Goal: Complete application form: Complete application form

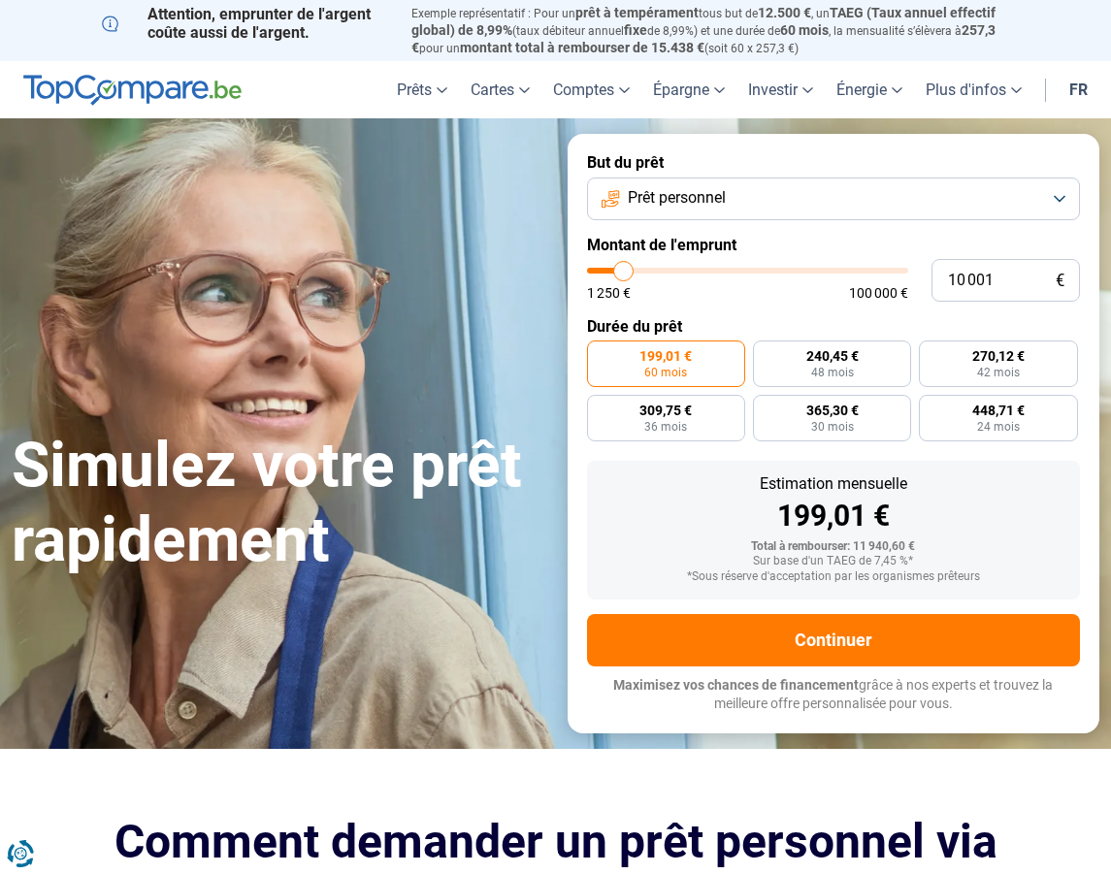
click at [1059, 197] on button "Prêt personnel" at bounding box center [834, 199] width 494 height 43
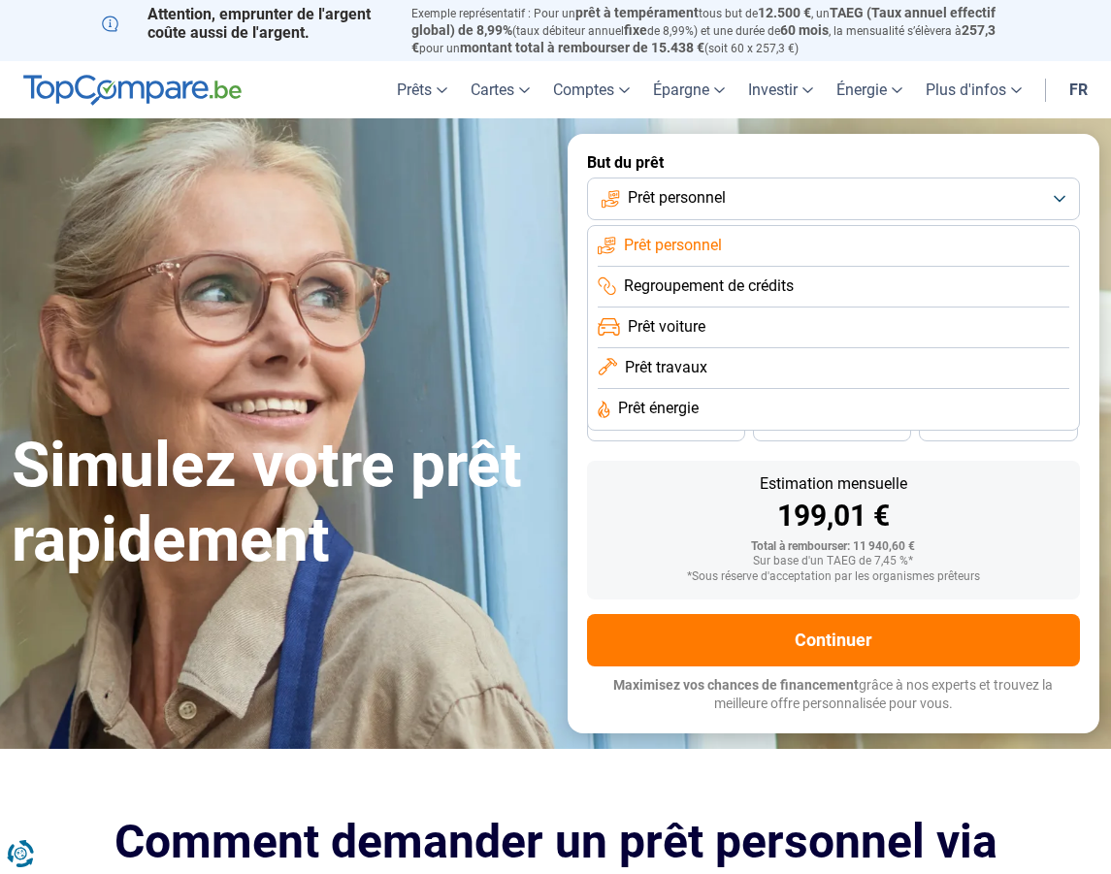
click at [661, 366] on span "Prêt travaux" at bounding box center [666, 367] width 82 height 21
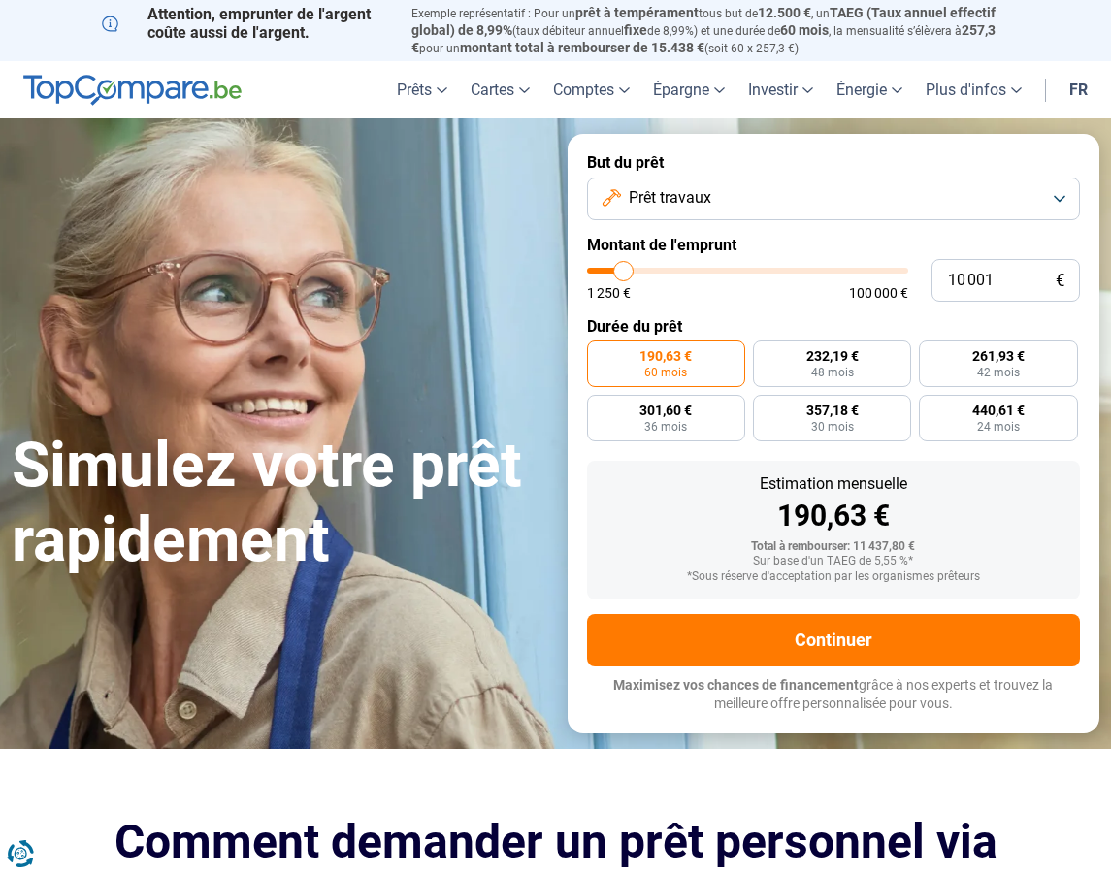
type input "13 000"
type input "13000"
type input "13 500"
type input "13500"
type input "14 500"
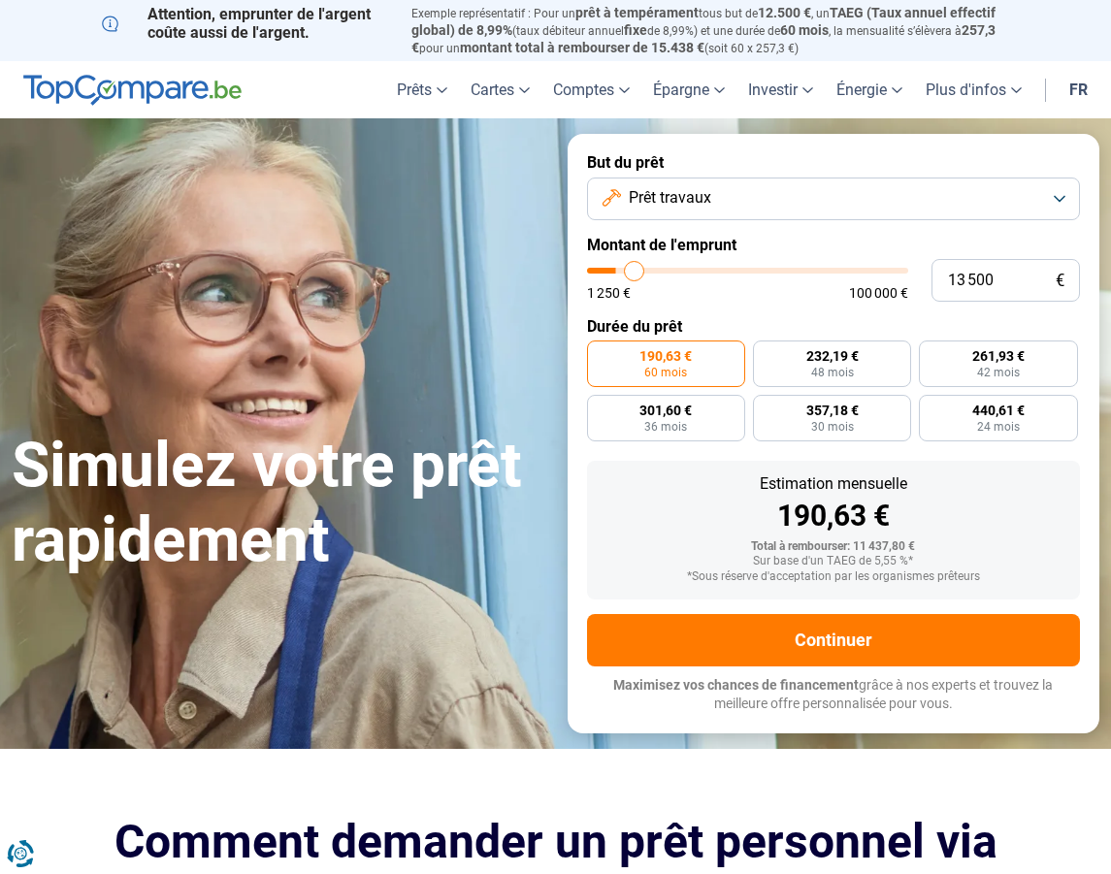
type input "14500"
type input "14 750"
type input "14750"
type input "15 000"
type input "15000"
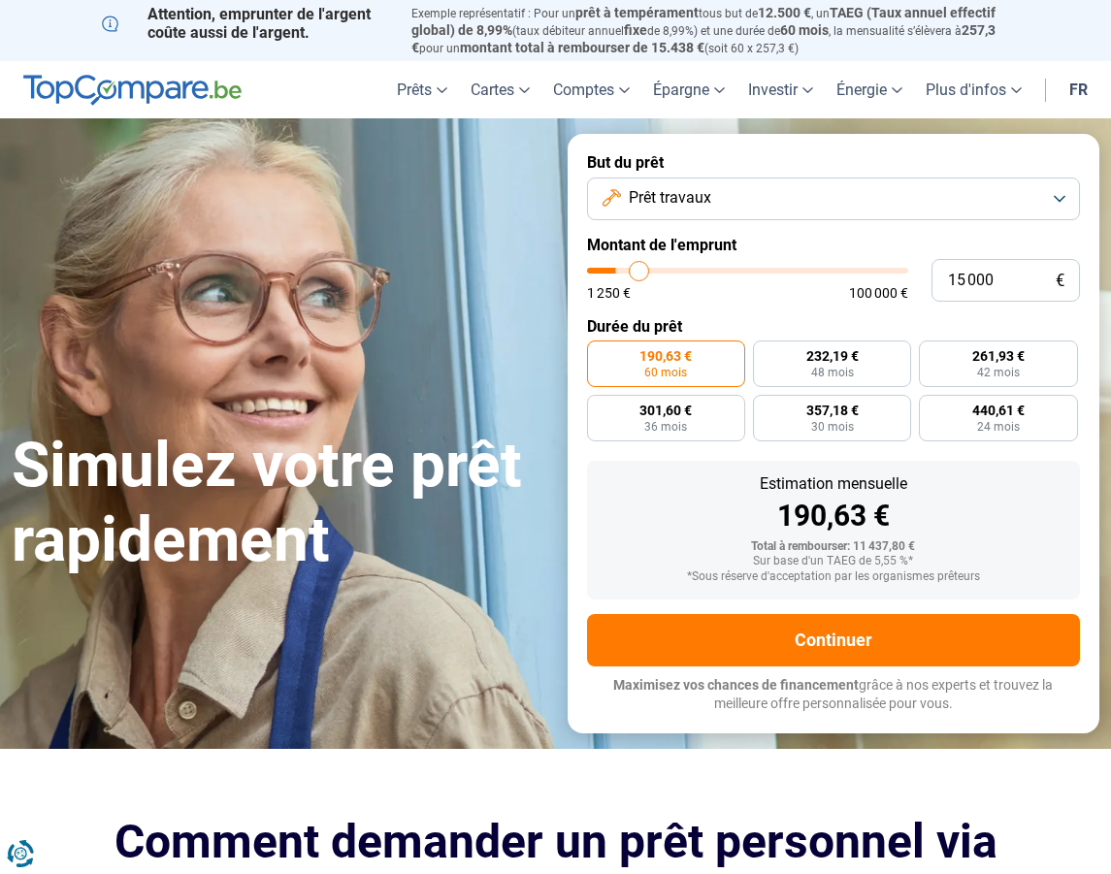
type input "15 750"
type input "15750"
type input "16 000"
type input "16000"
type input "16 250"
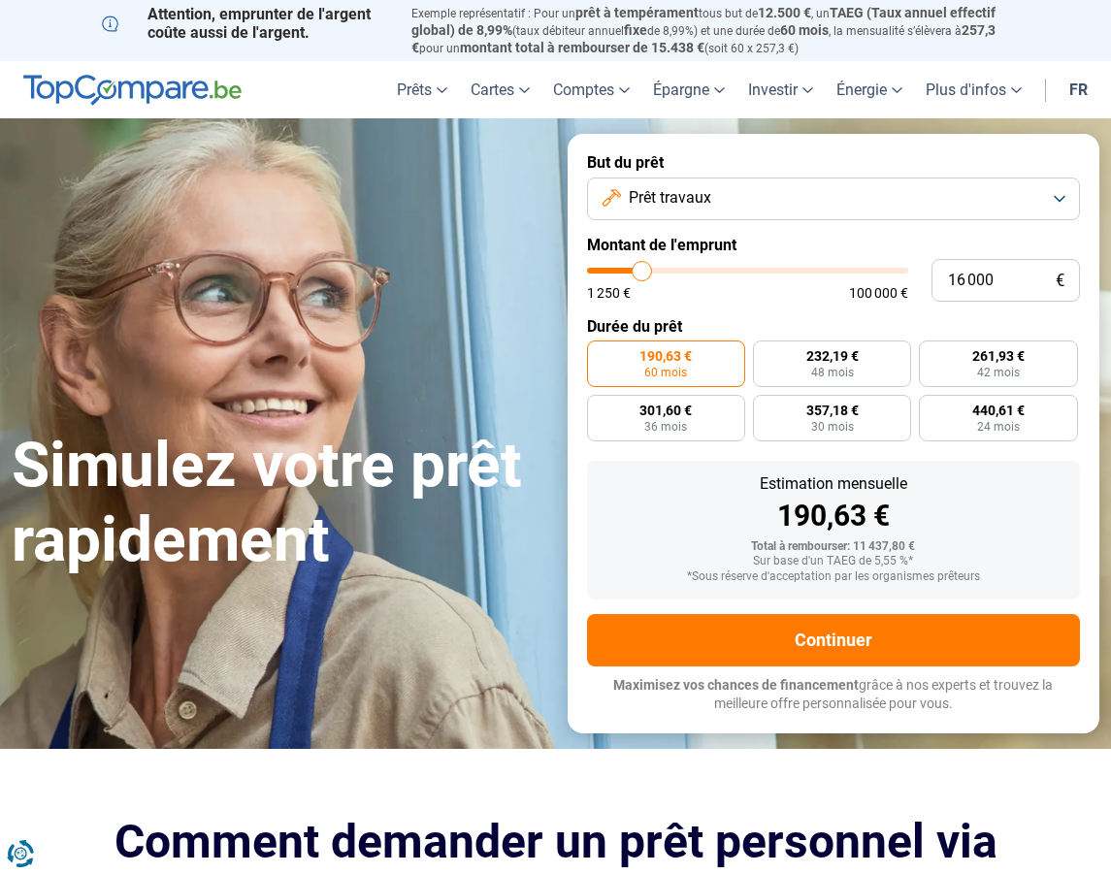
type input "16250"
type input "16 500"
type input "16500"
type input "17 000"
type input "17000"
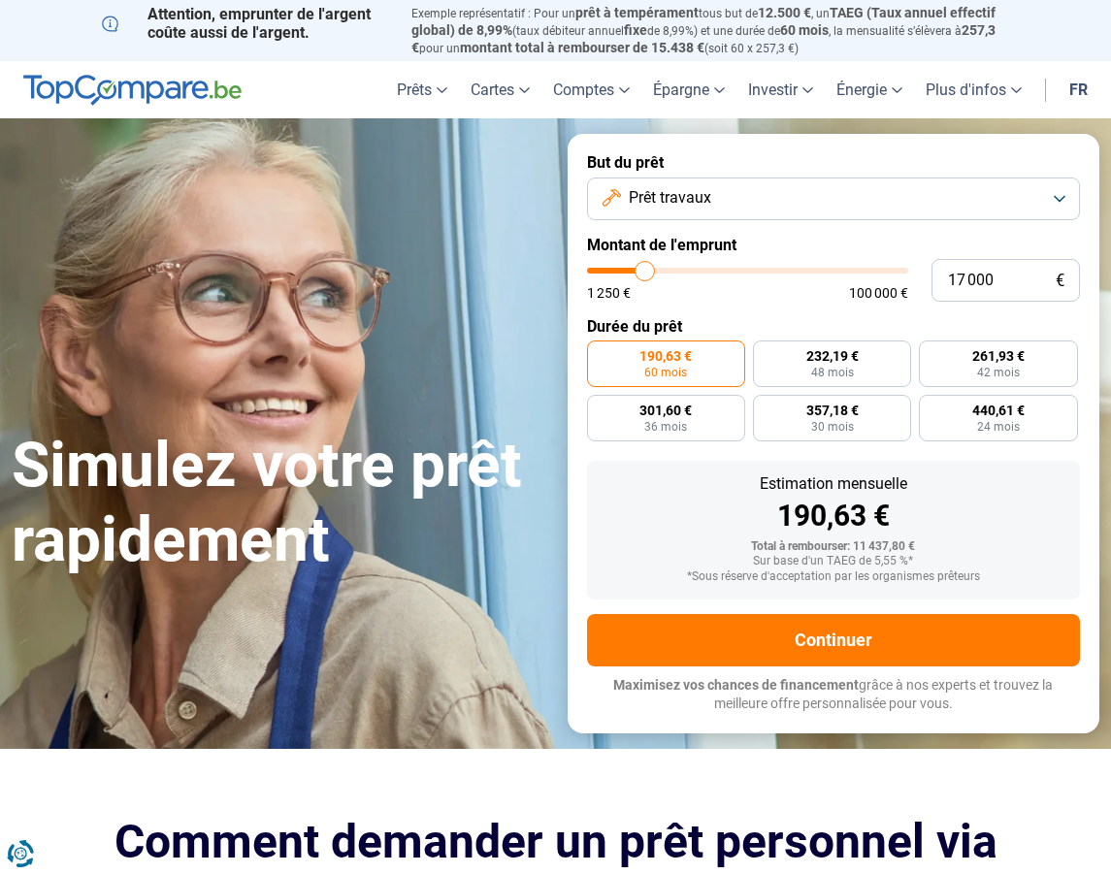
type input "17 500"
type input "17500"
type input "18 250"
type input "18250"
type input "19 250"
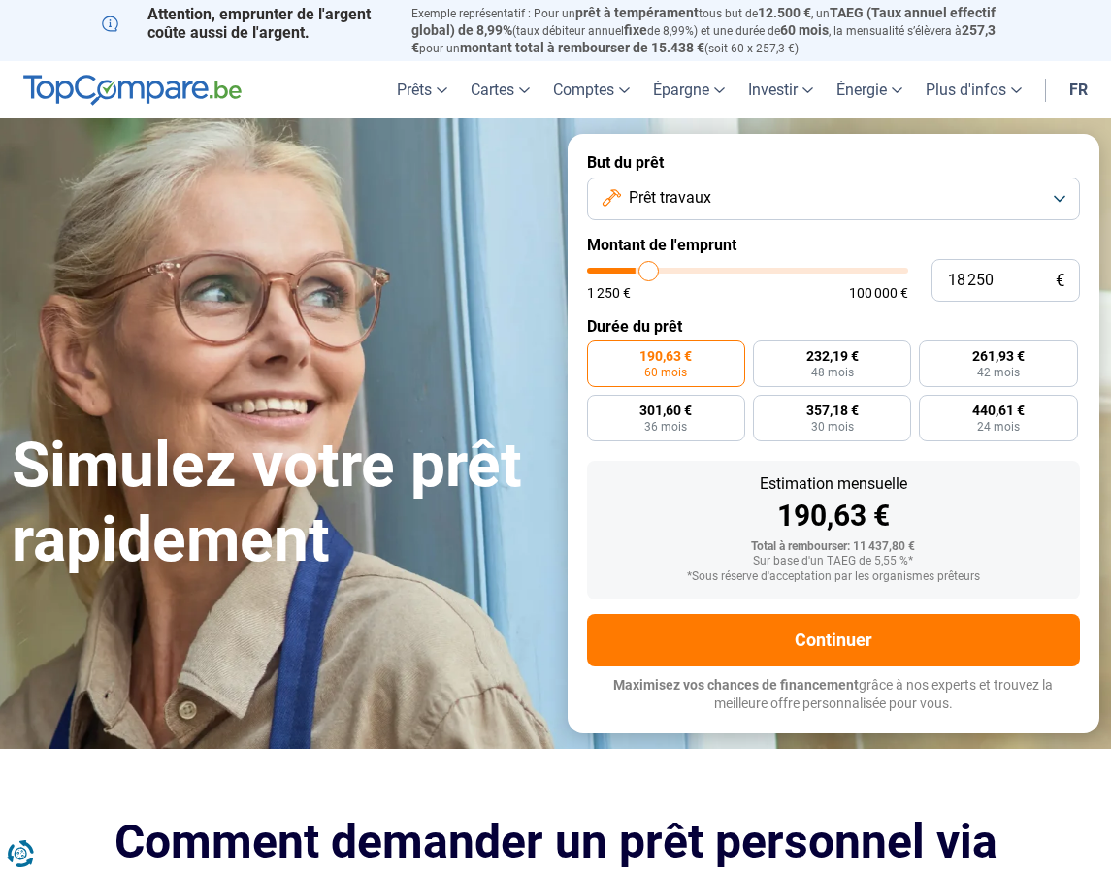
type input "19250"
type input "20 250"
type input "20250"
type input "21 750"
type input "21750"
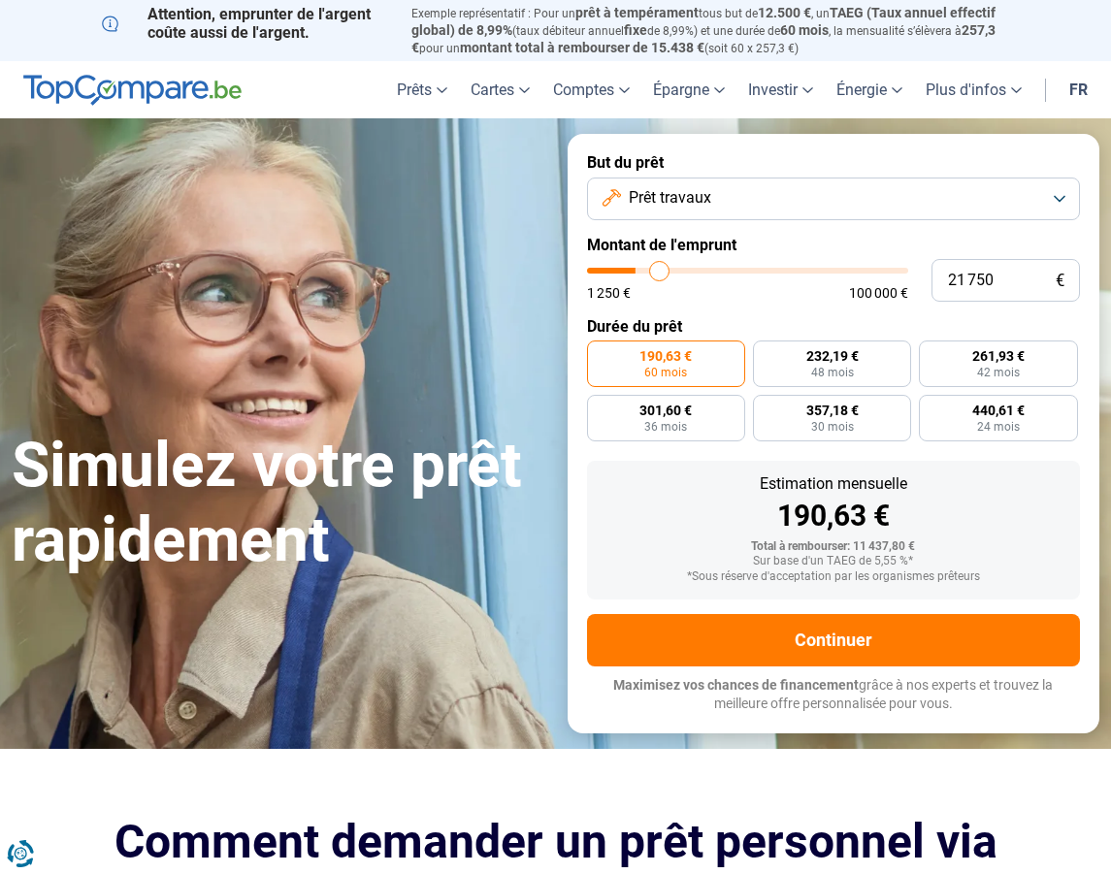
type input "22 750"
type input "22750"
type input "23 750"
type input "23750"
type input "24 250"
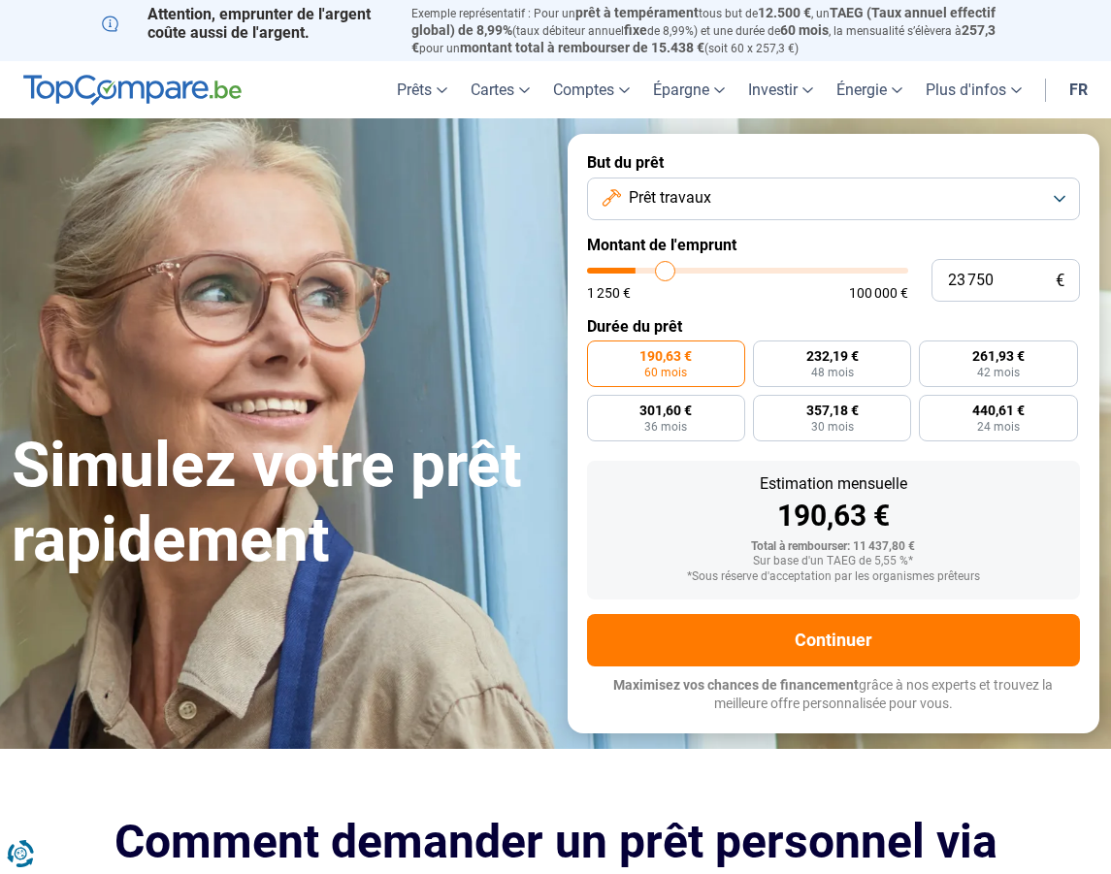
type input "24250"
type input "25 000"
type input "25000"
type input "25 500"
type input "25500"
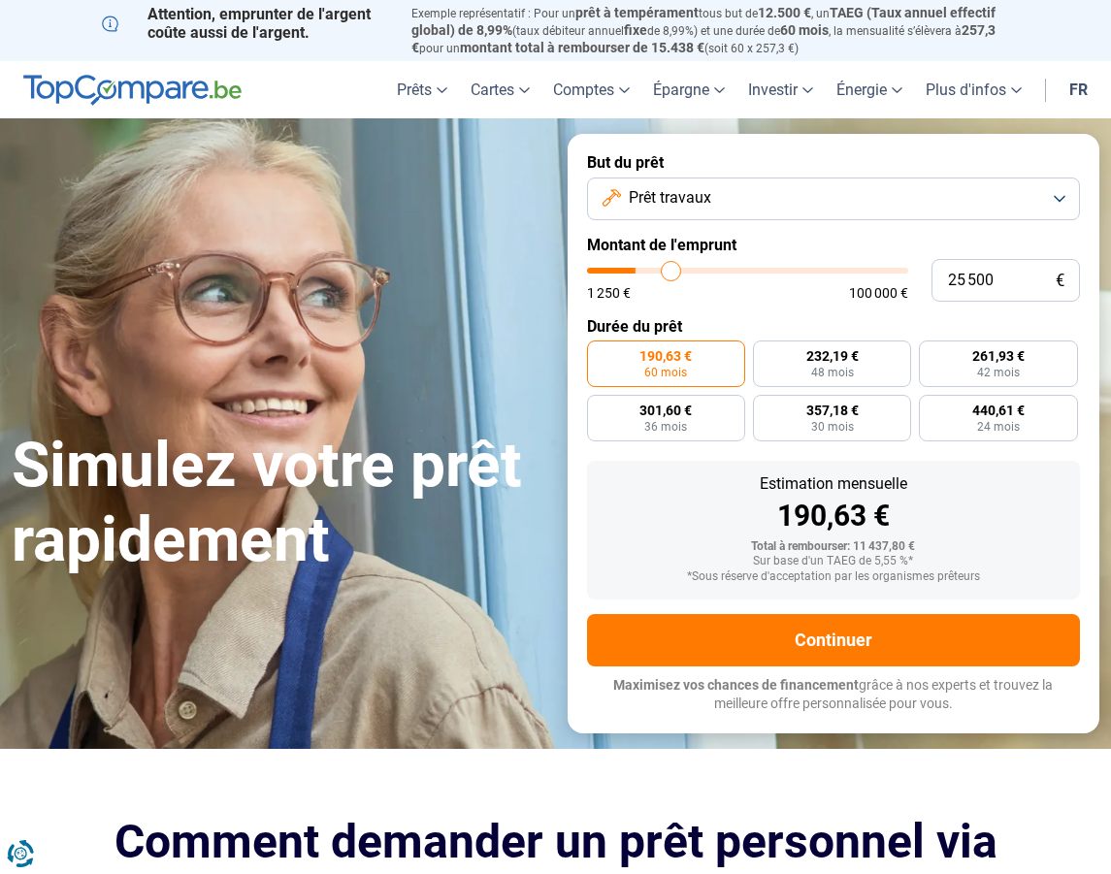
type input "26 250"
type input "26250"
type input "27 500"
type input "27500"
type input "29 000"
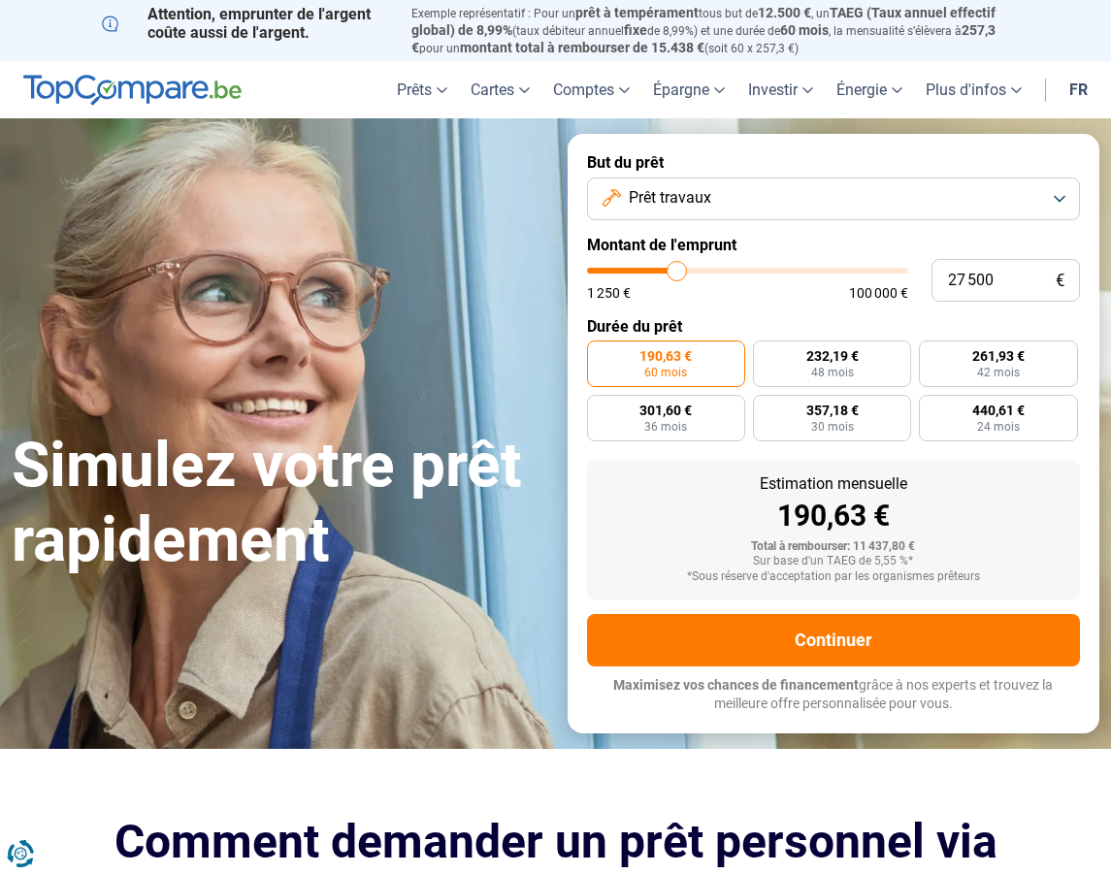
type input "29000"
type input "30 000"
type input "30000"
type input "31 000"
type input "31000"
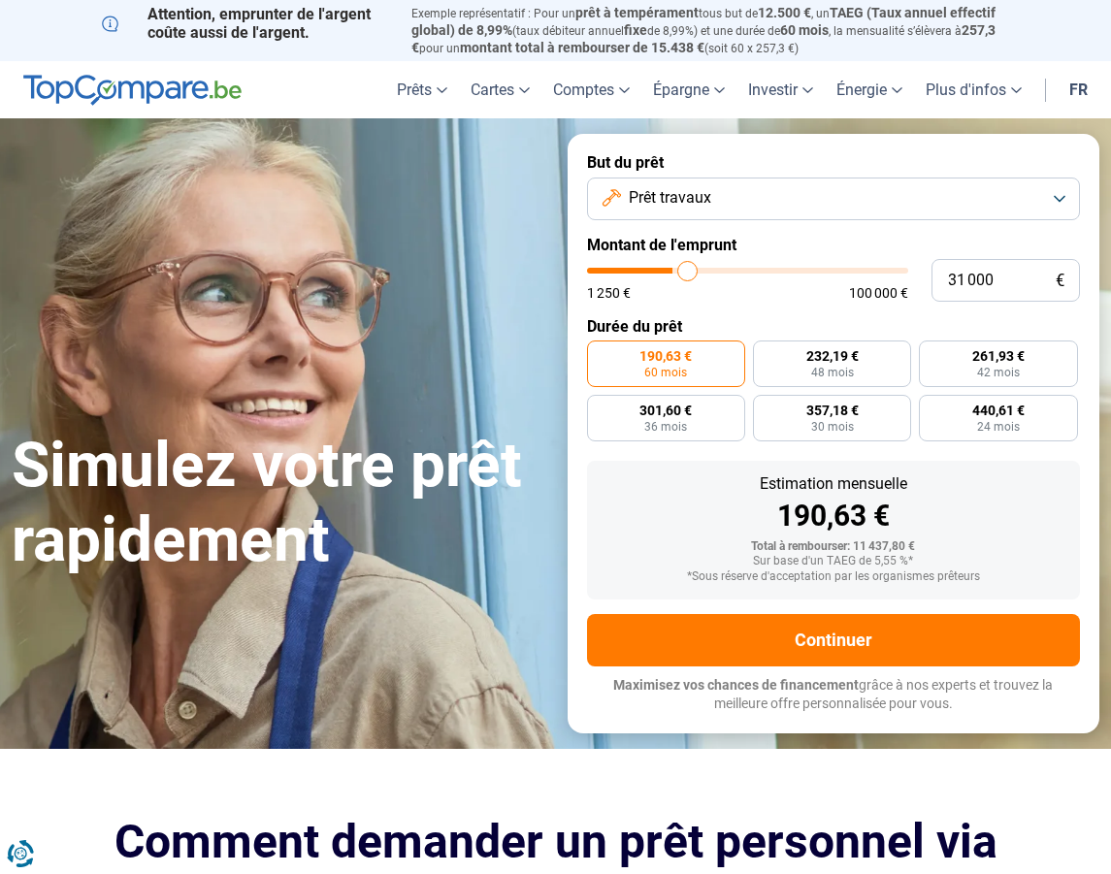
type input "32 000"
type input "32000"
type input "33 250"
type input "33250"
type input "34 750"
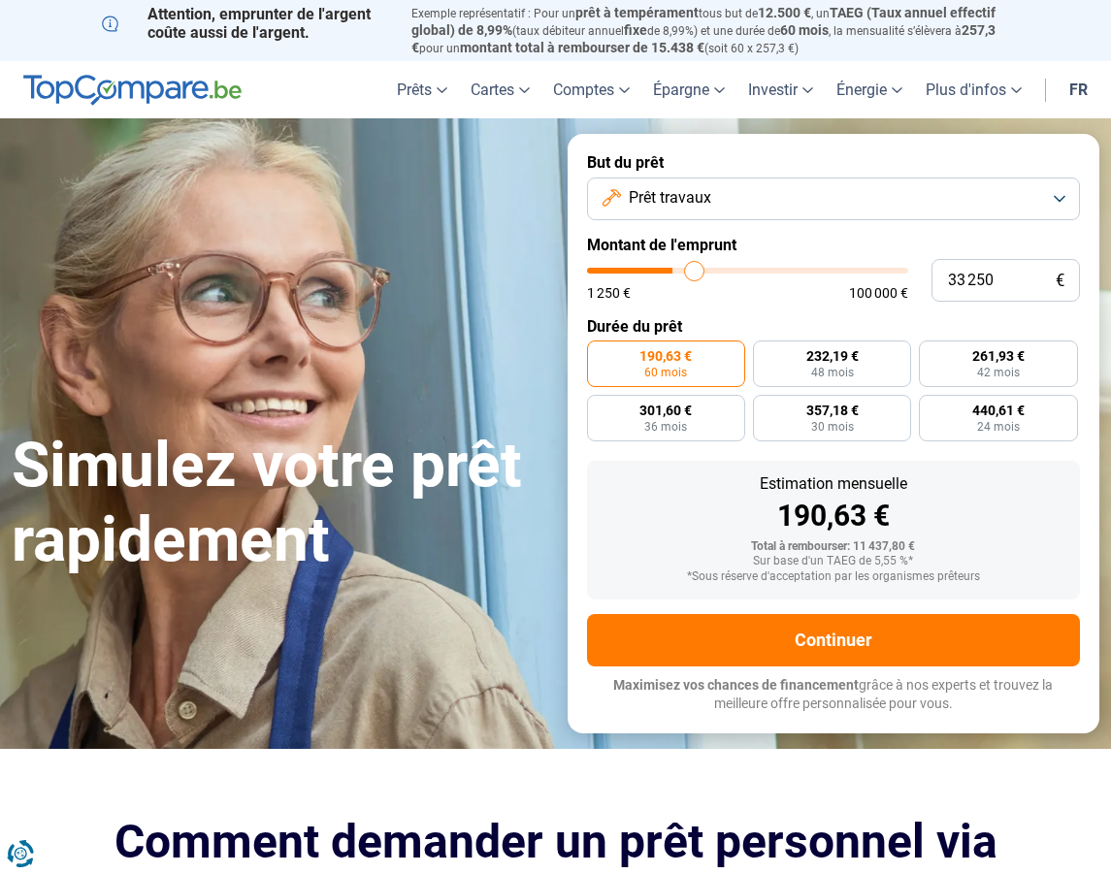
type input "34750"
type input "36 500"
type input "36500"
type input "38 250"
type input "38250"
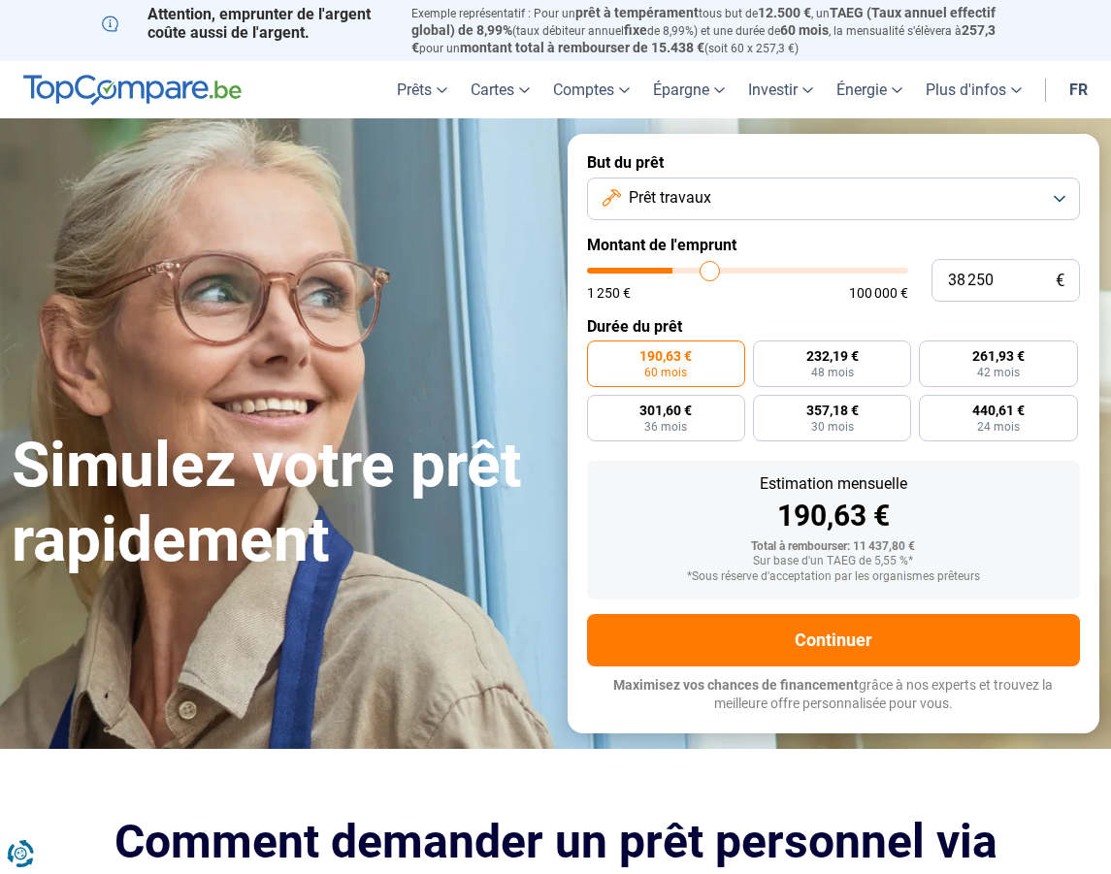
type input "41 000"
type input "41000"
type input "43 500"
type input "43500"
type input "46 250"
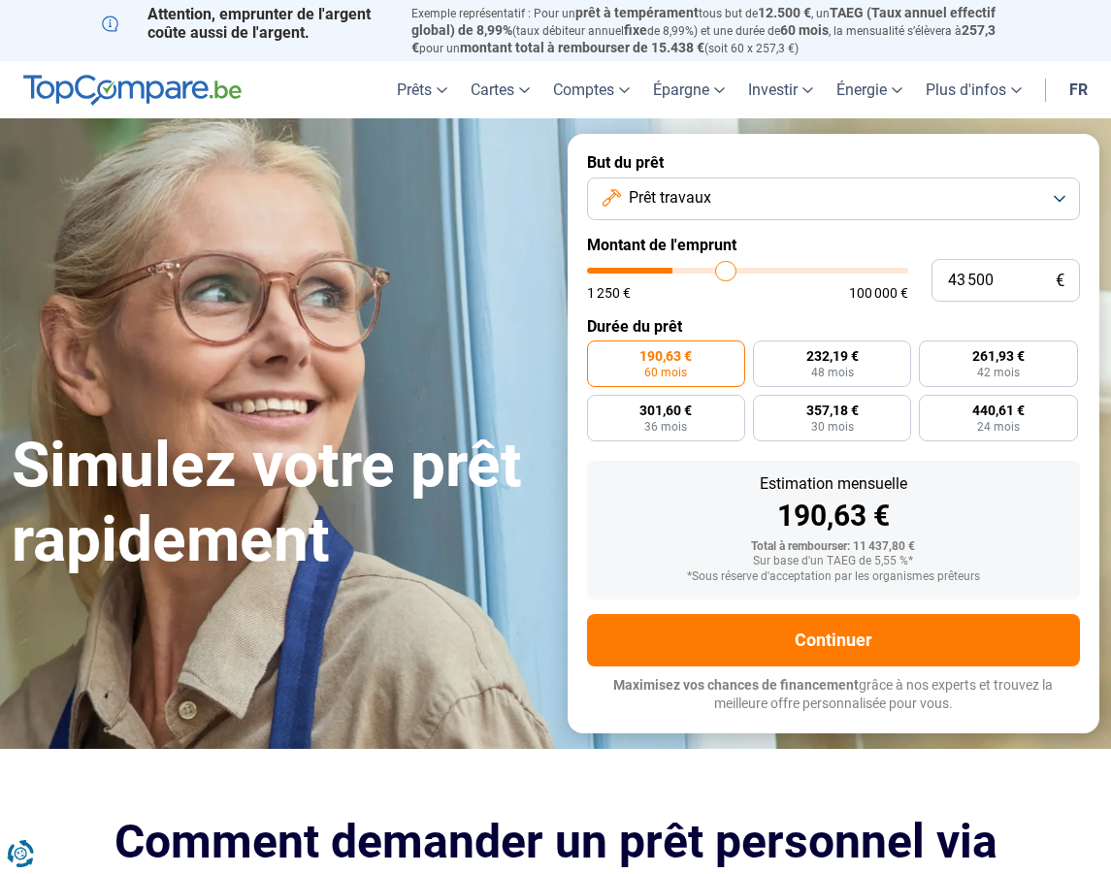
type input "46250"
type input "47 250"
type input "47250"
type input "48 250"
type input "48250"
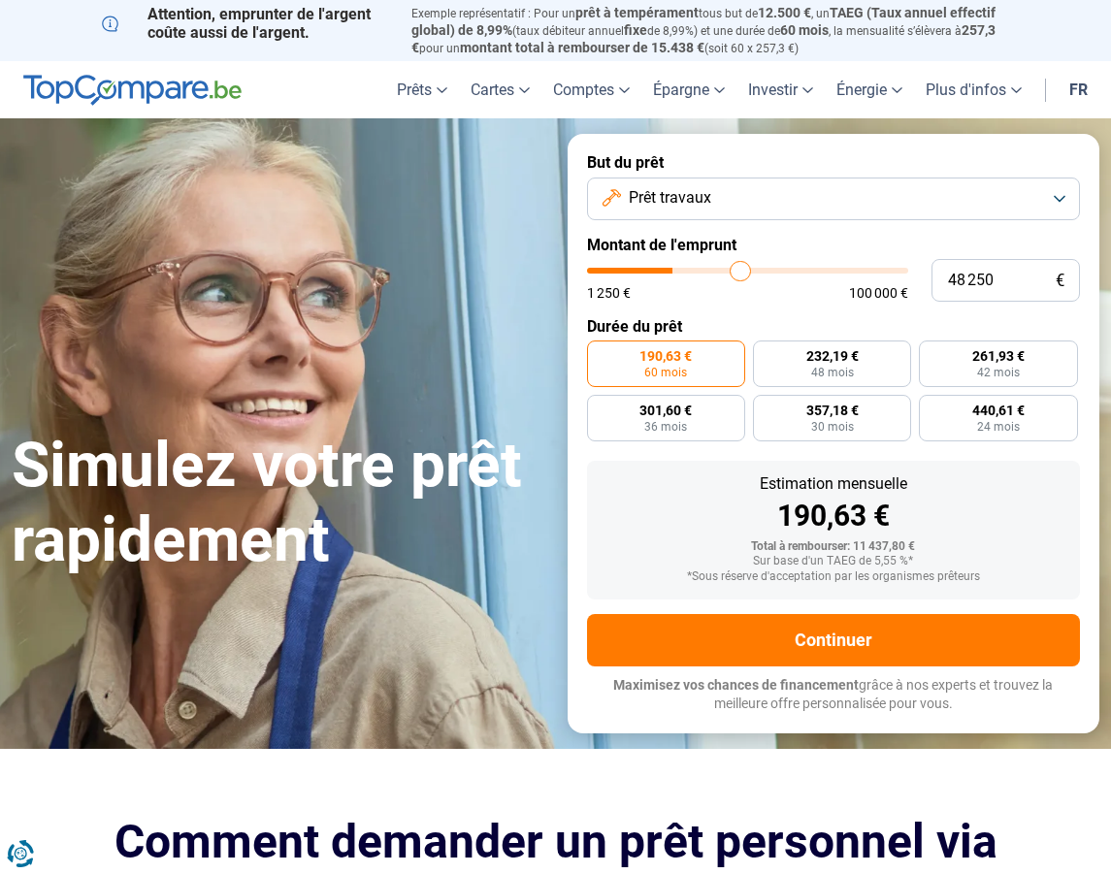
type input "48 500"
type input "48500"
type input "49 250"
type input "49250"
type input "49 500"
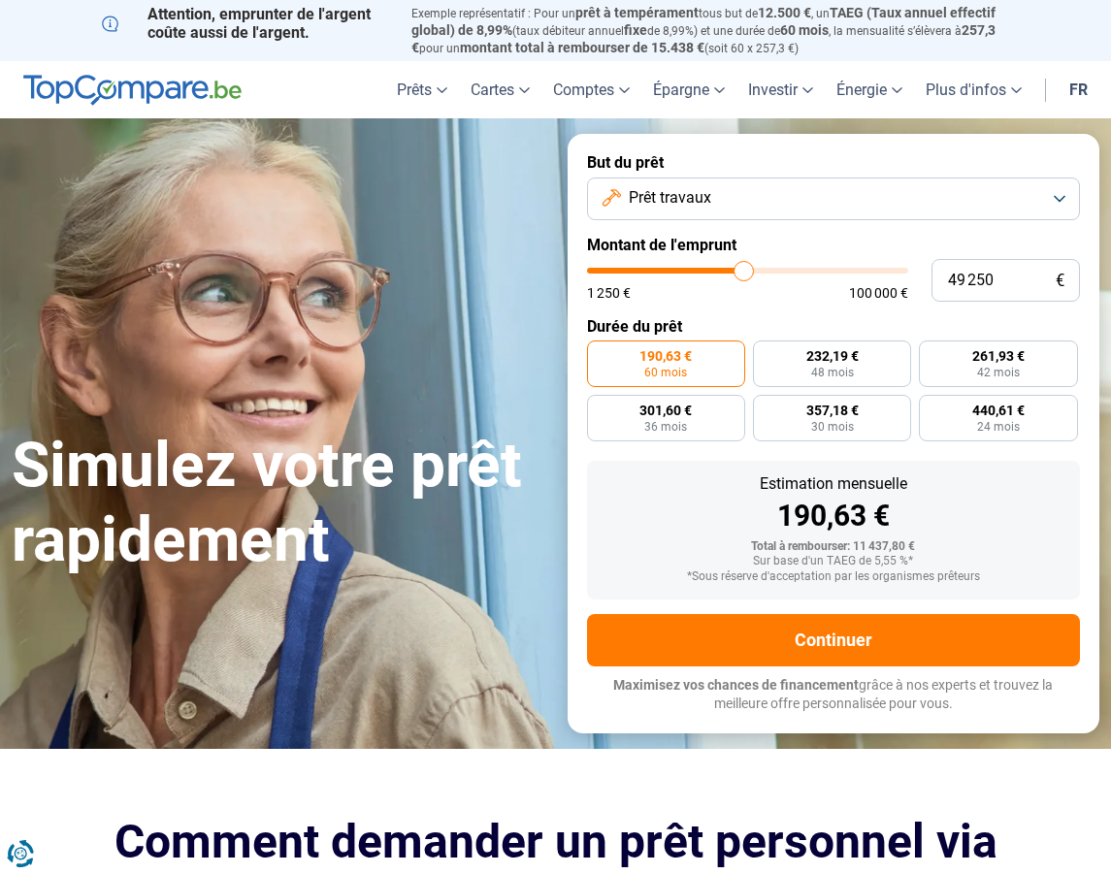
type input "49500"
type input "49 750"
type input "49750"
type input "50 500"
type input "50500"
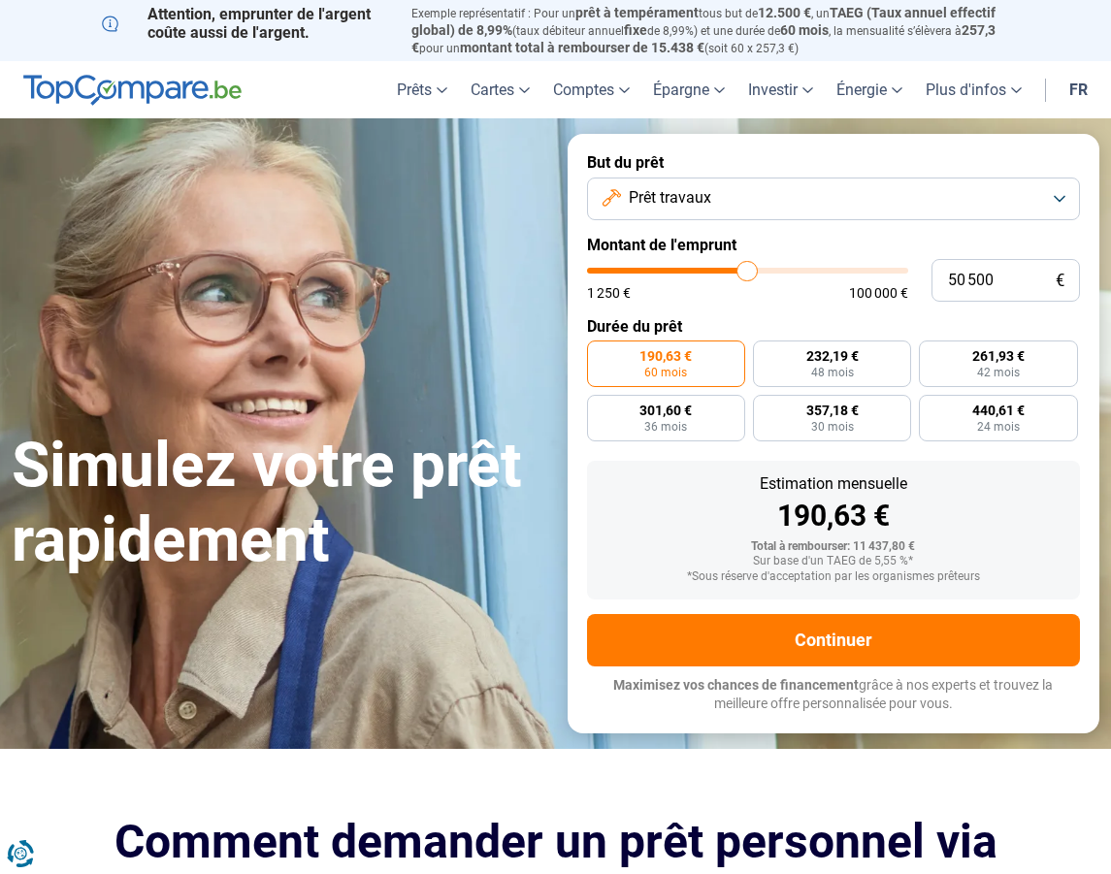
type input "50 750"
type input "50750"
type input "51 000"
type input "51000"
type input "51 750"
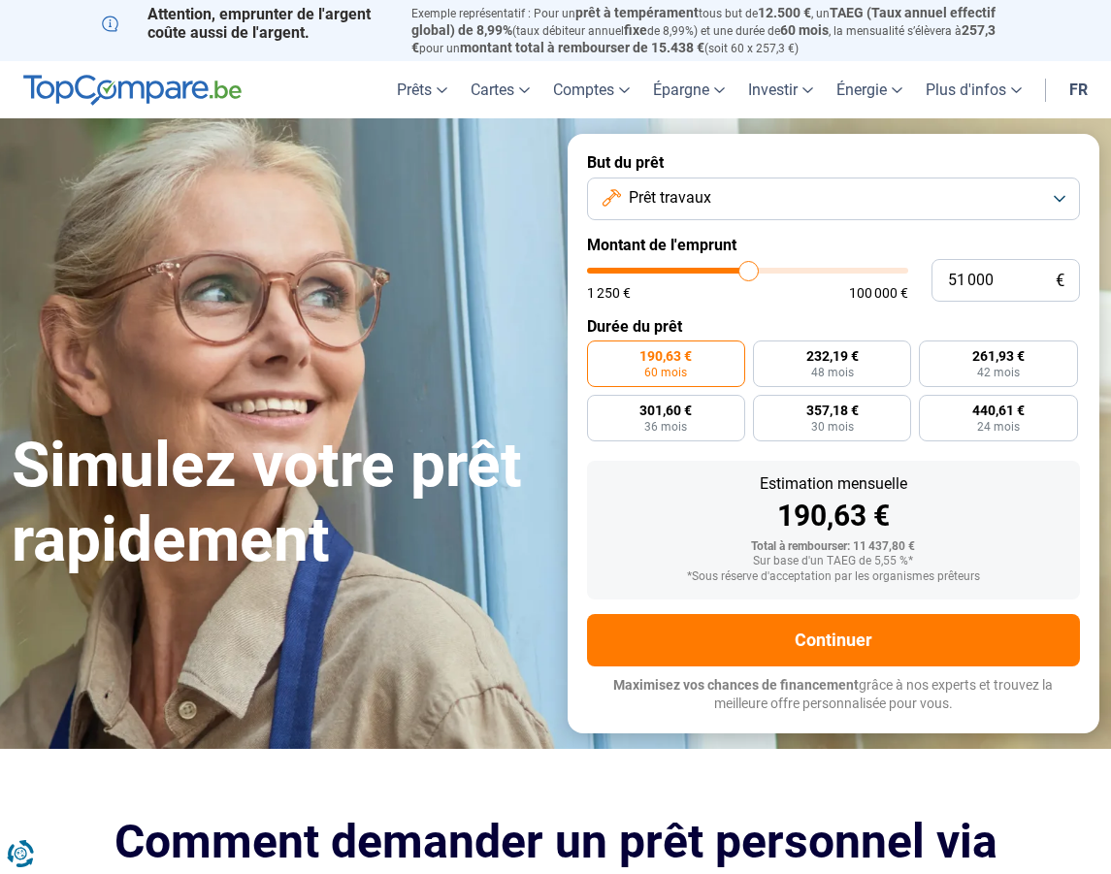
type input "51750"
type input "52 750"
type input "52750"
type input "53 750"
type input "53750"
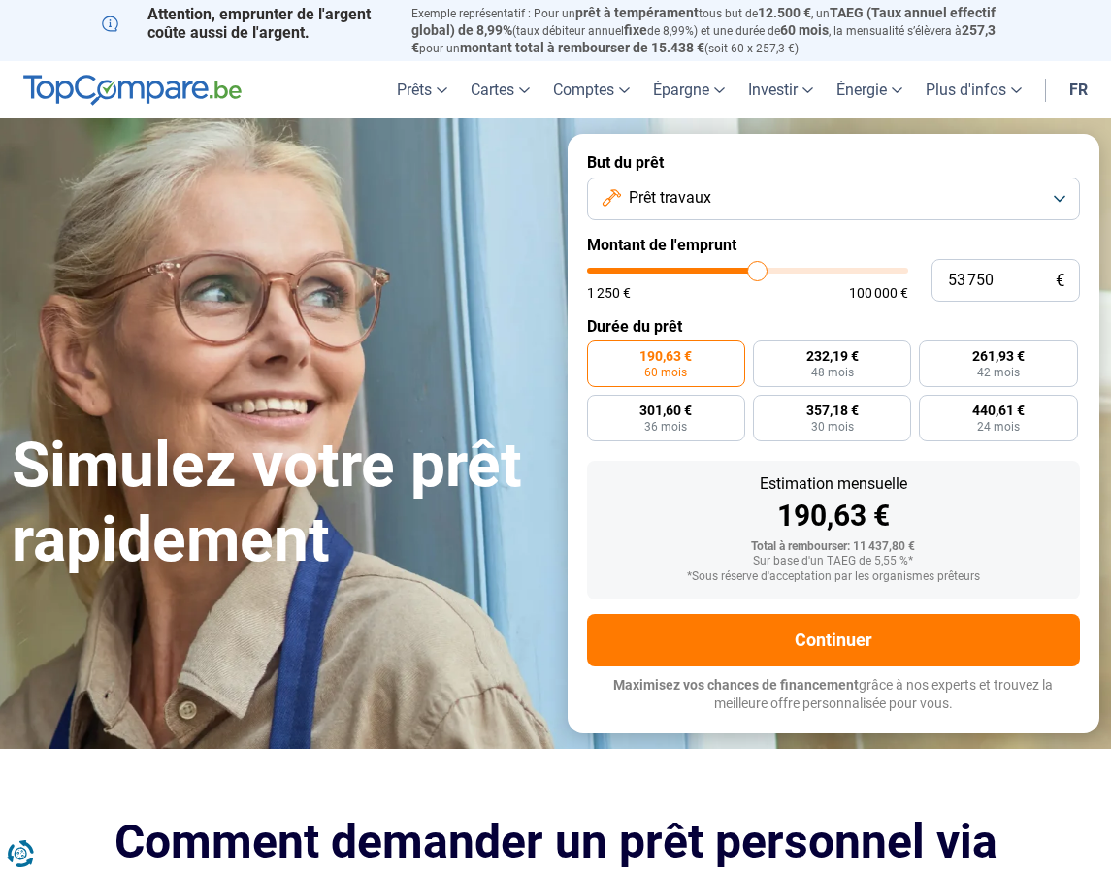
type input "54 750"
type input "54750"
type input "55 500"
type input "55500"
type input "56 250"
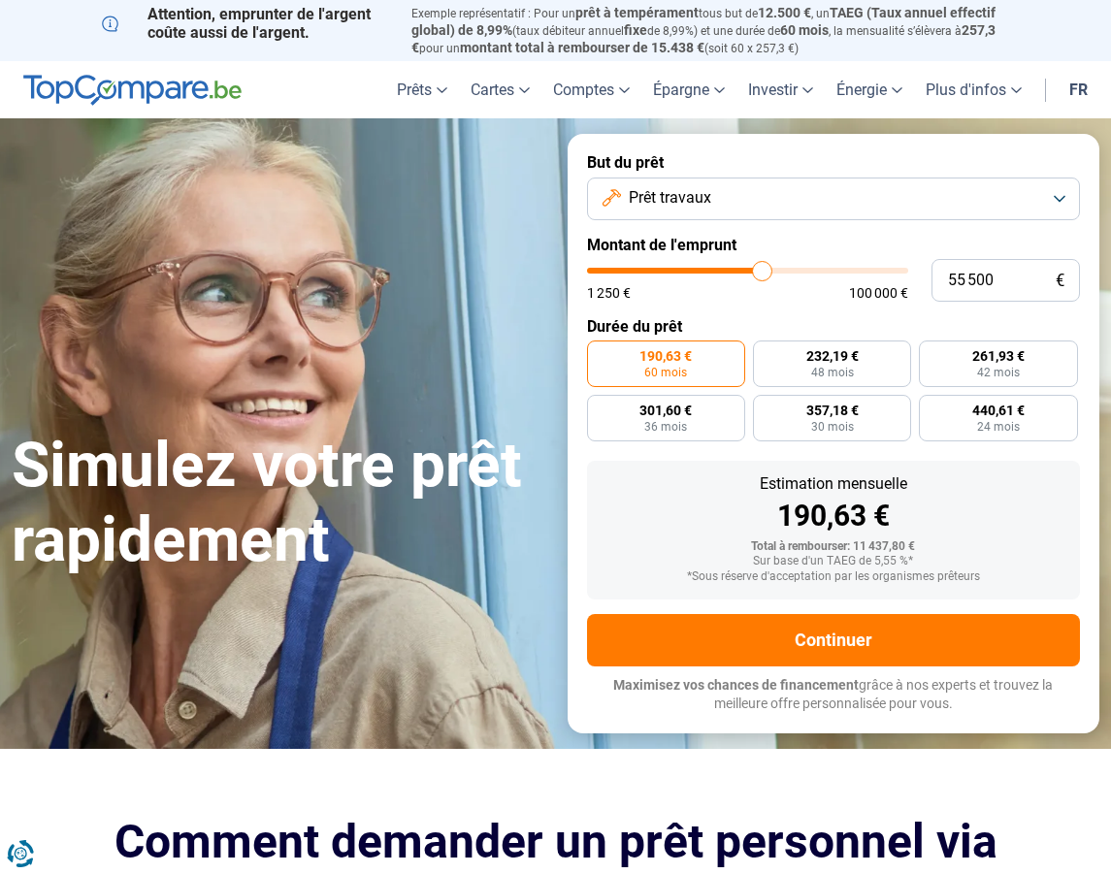
type input "56250"
type input "56 750"
type input "56750"
type input "57 250"
type input "57250"
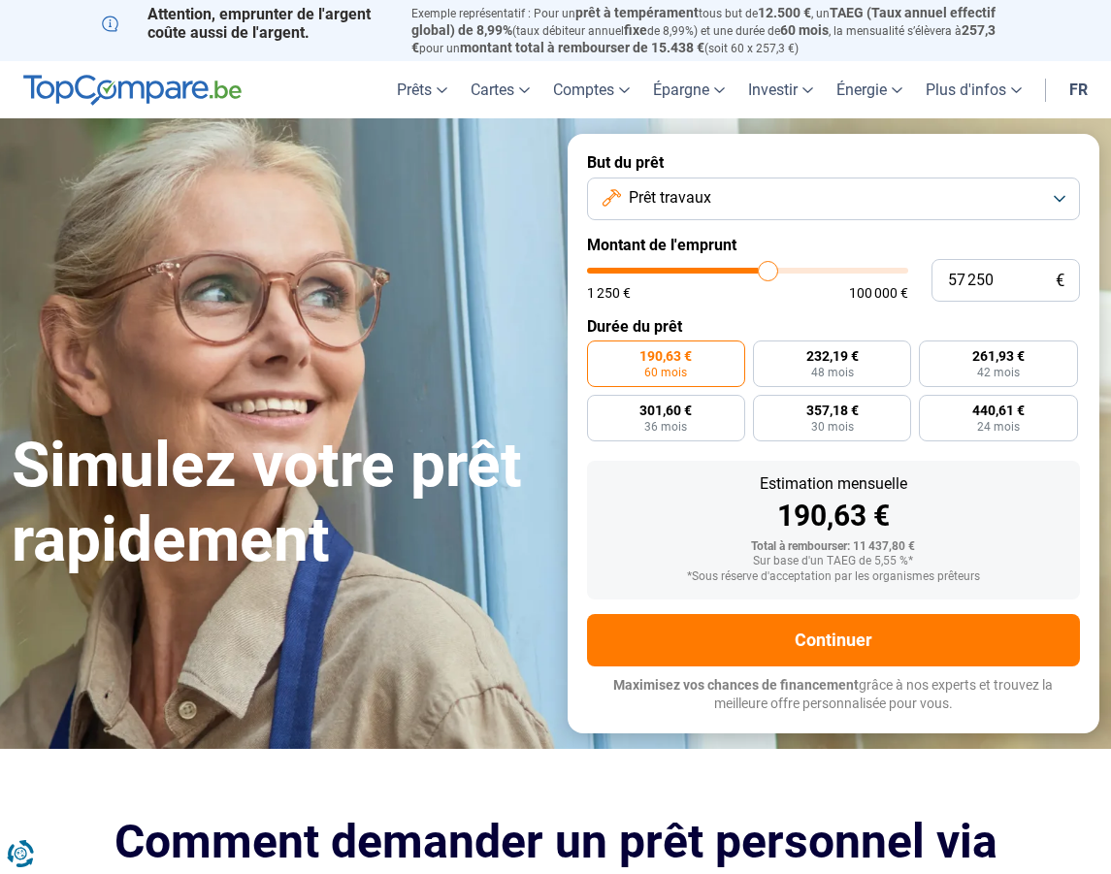
type input "57 500"
type input "57500"
type input "57 750"
type input "57750"
type input "58 250"
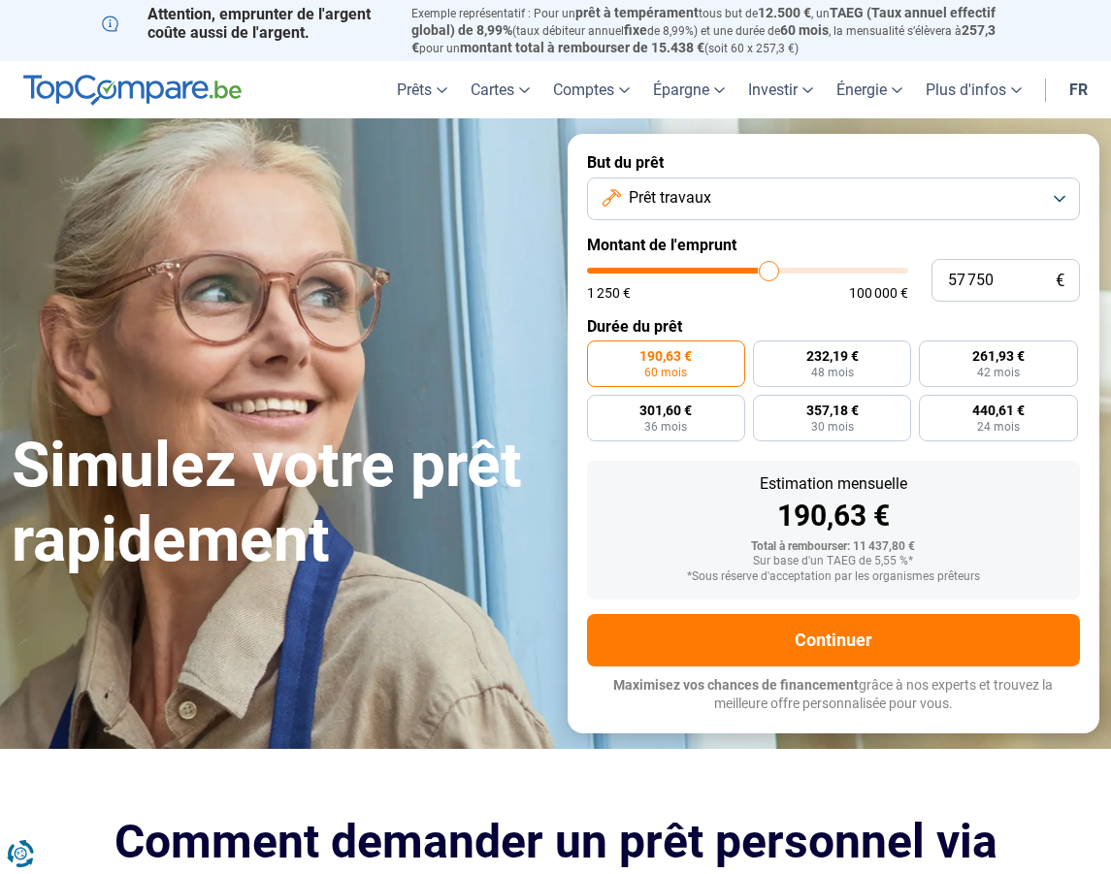
type input "58250"
type input "58 750"
type input "58750"
type input "59 000"
type input "59000"
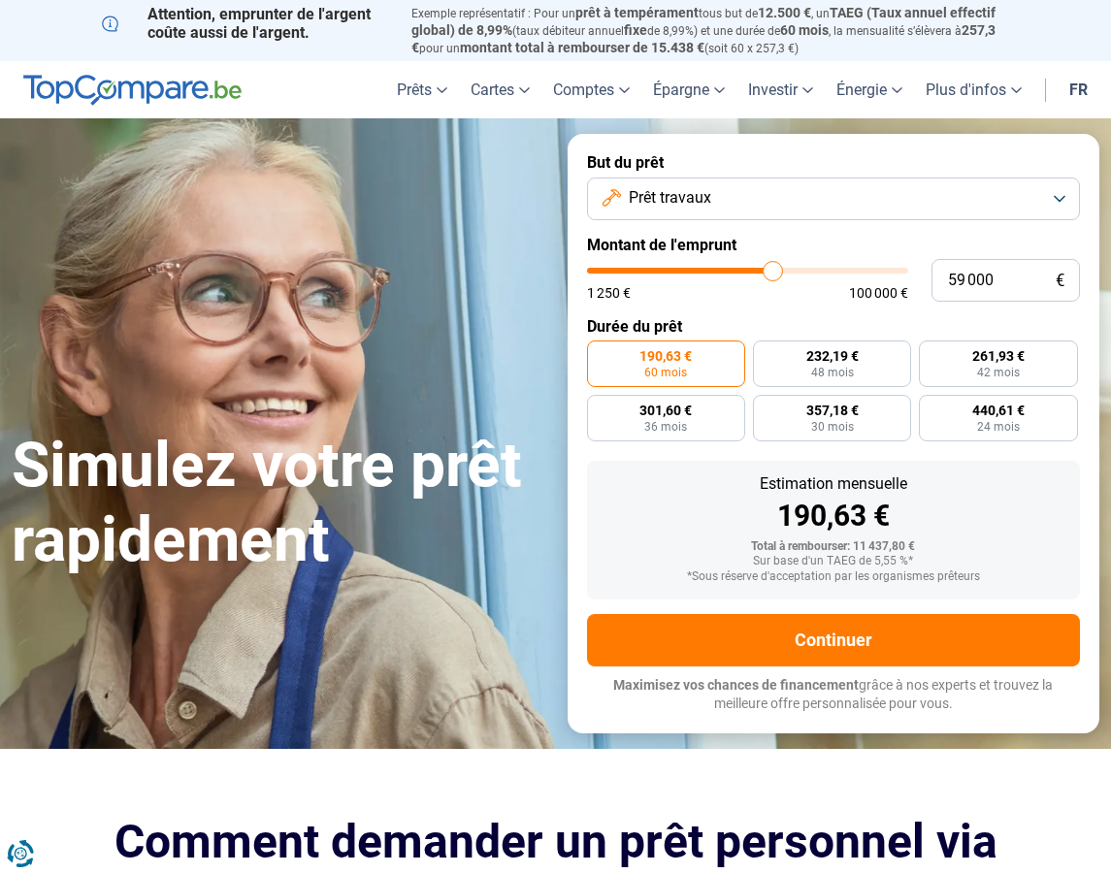
type input "59 500"
type input "59500"
type input "59 750"
type input "59750"
type input "60 000"
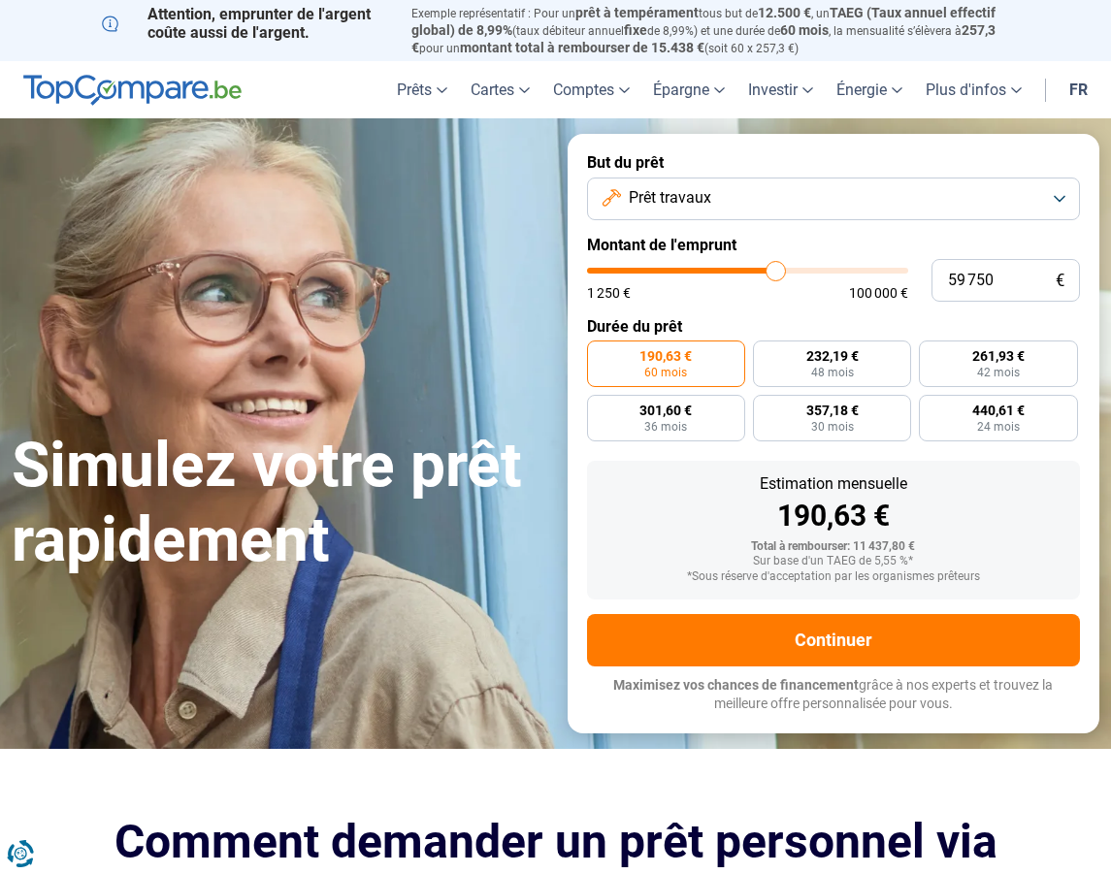
type input "60000"
type input "60 500"
type input "60500"
type input "60 750"
type input "60750"
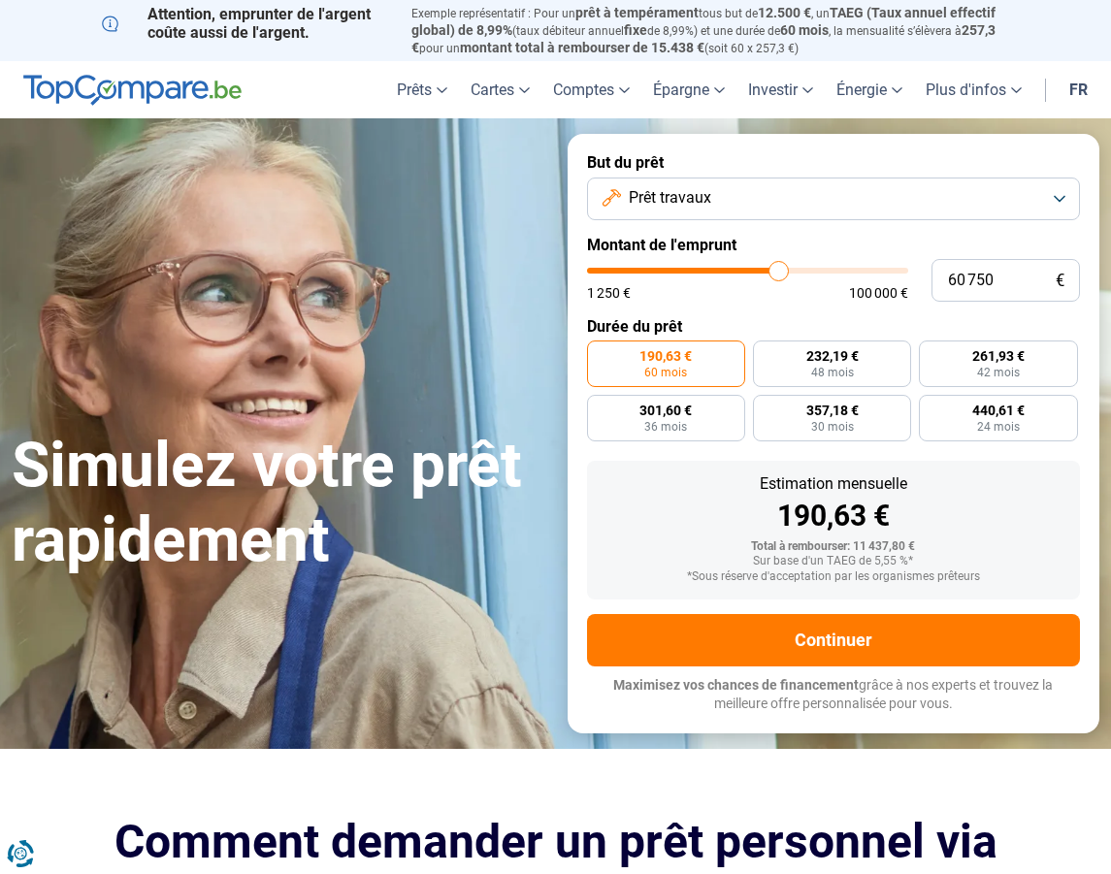
type input "61 000"
type input "61000"
type input "61 750"
type input "61750"
type input "62 000"
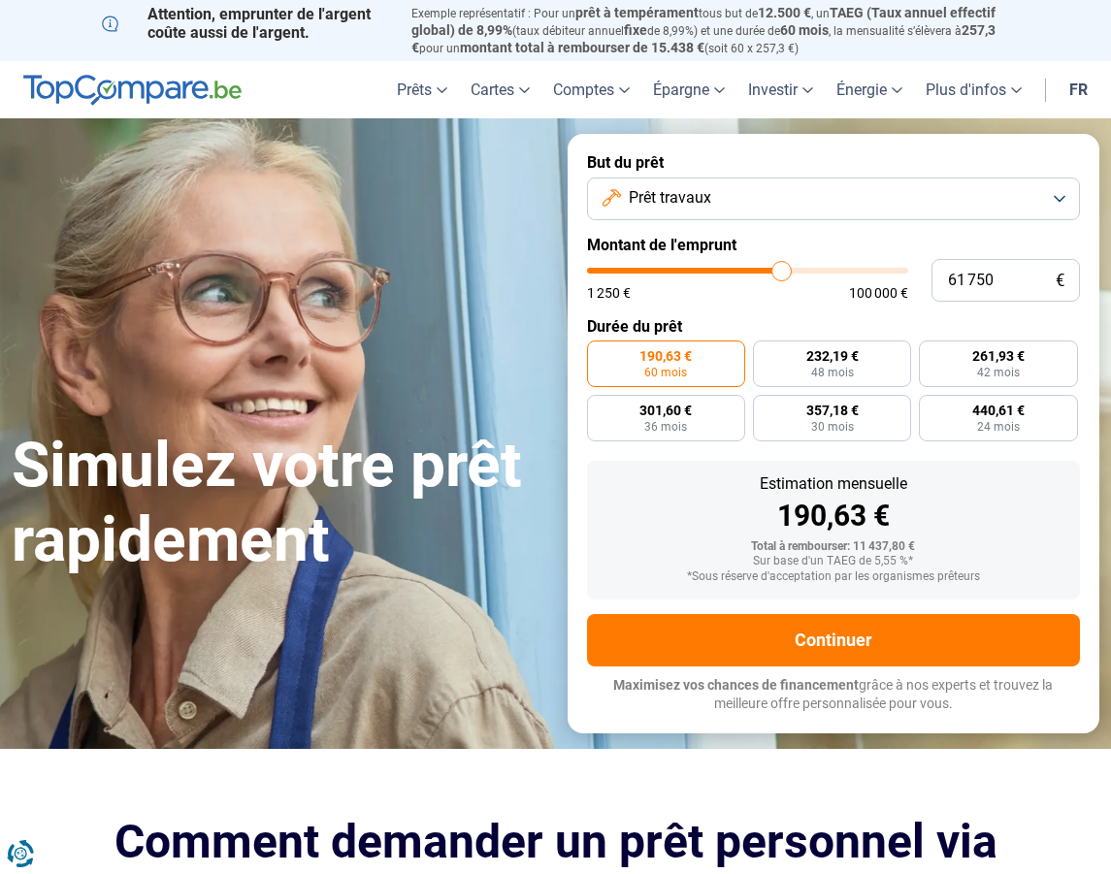
type input "62000"
type input "62 250"
type input "62250"
type input "62 500"
type input "62500"
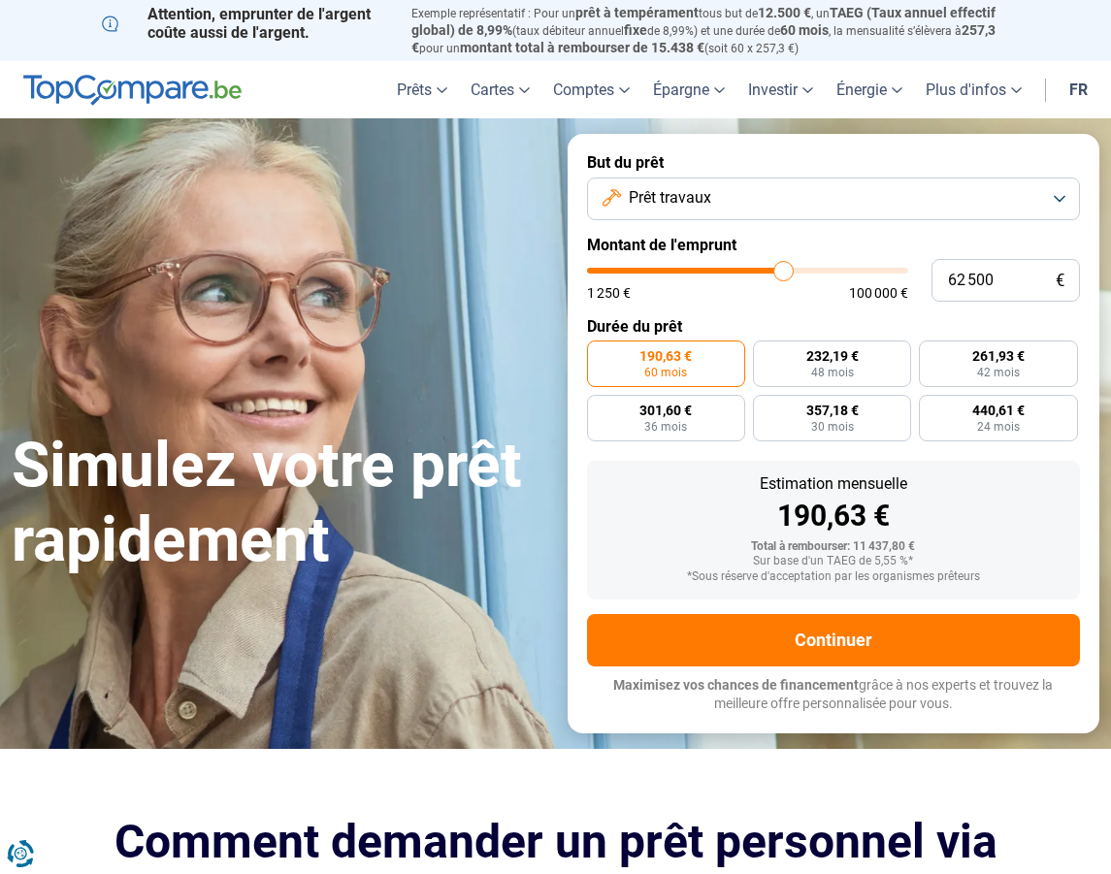
type input "63 250"
type input "63250"
type input "63 500"
type input "63500"
type input "64 000"
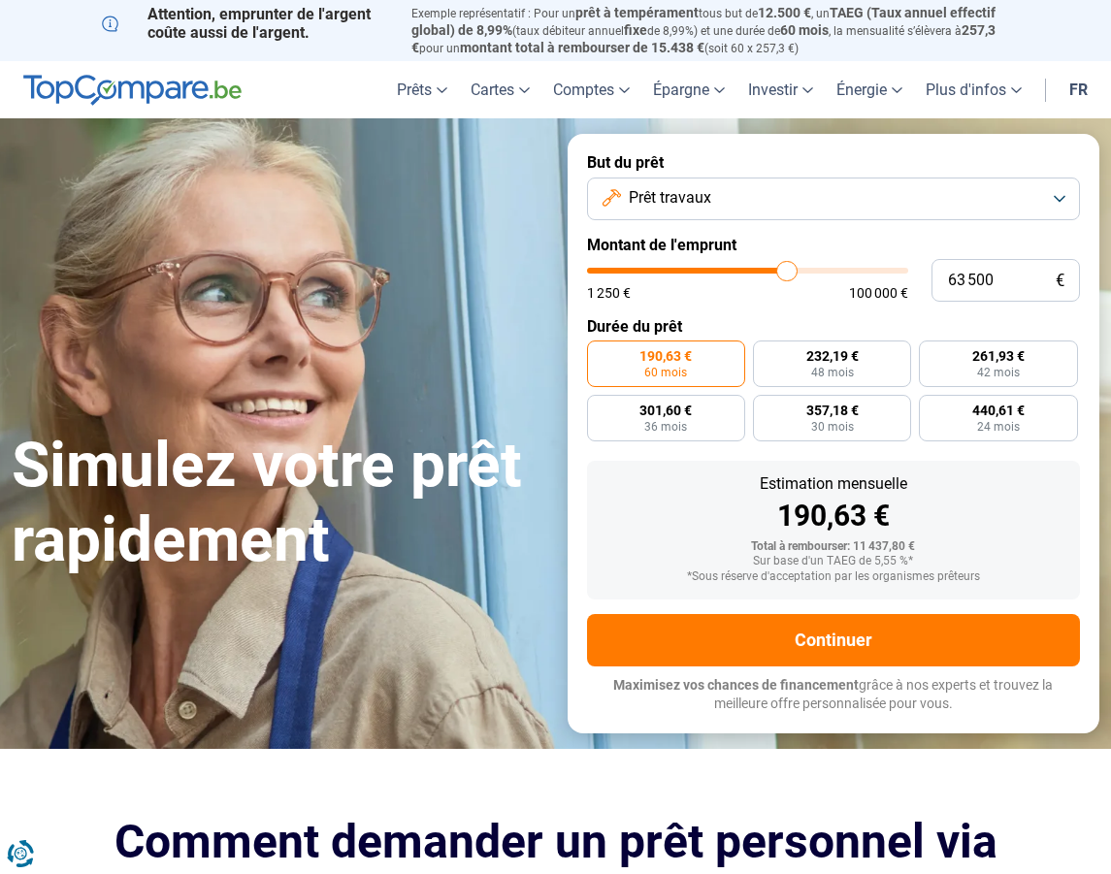
type input "64000"
type input "64 250"
type input "64250"
type input "64 500"
type input "64500"
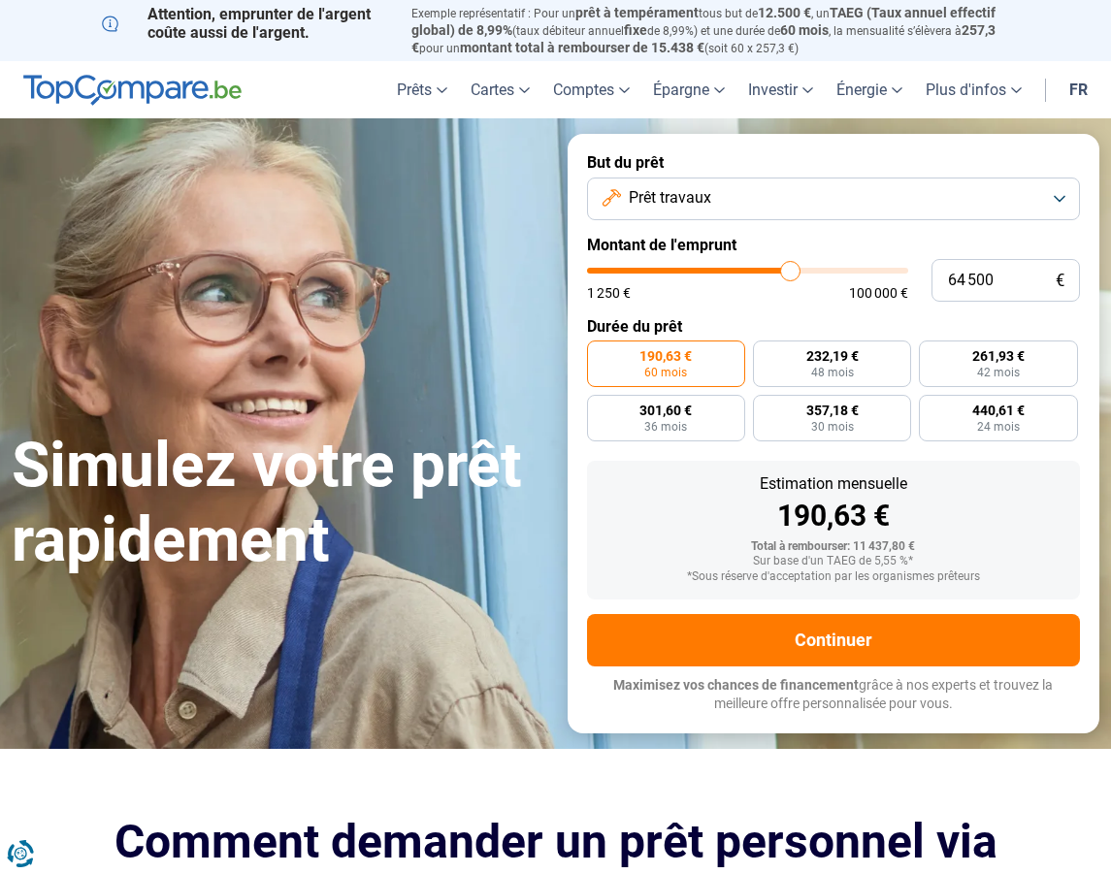
type input "64 750"
type input "64750"
type input "65 250"
type input "65250"
type input "65 500"
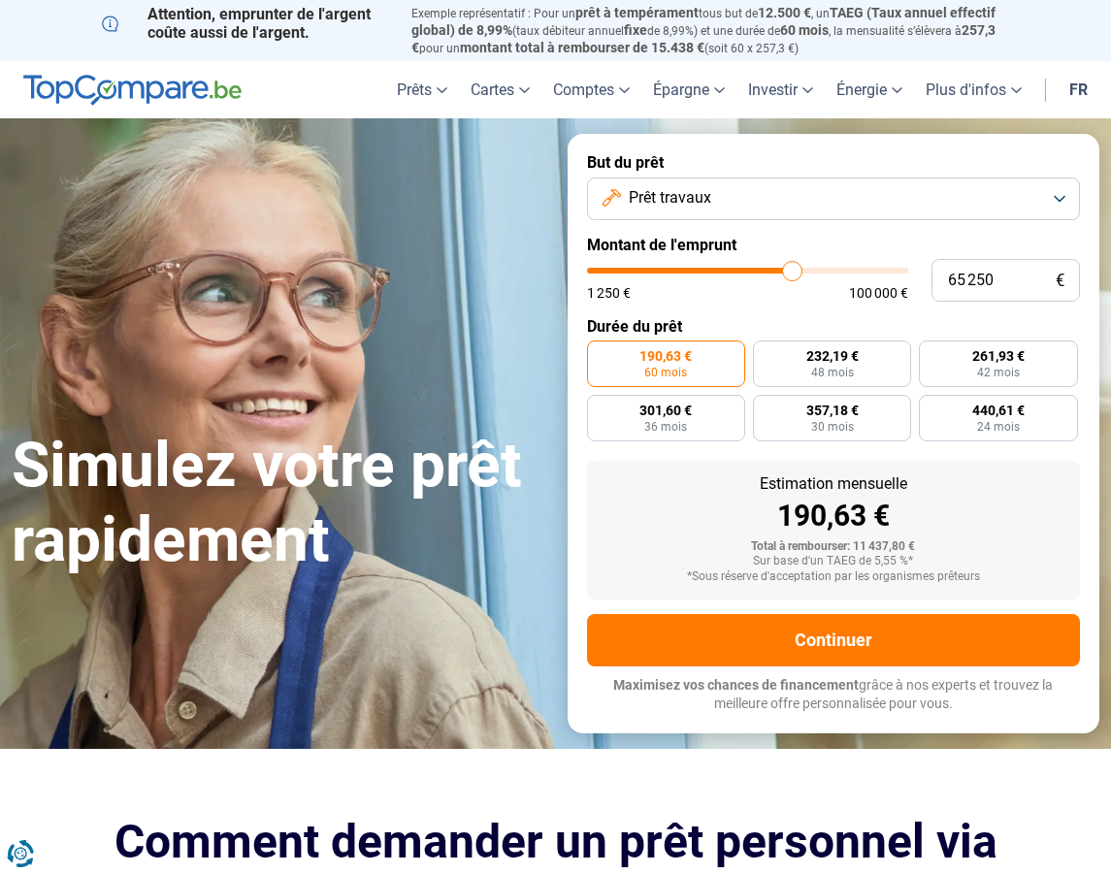
type input "65500"
type input "65 750"
type input "65750"
type input "66 250"
type input "66250"
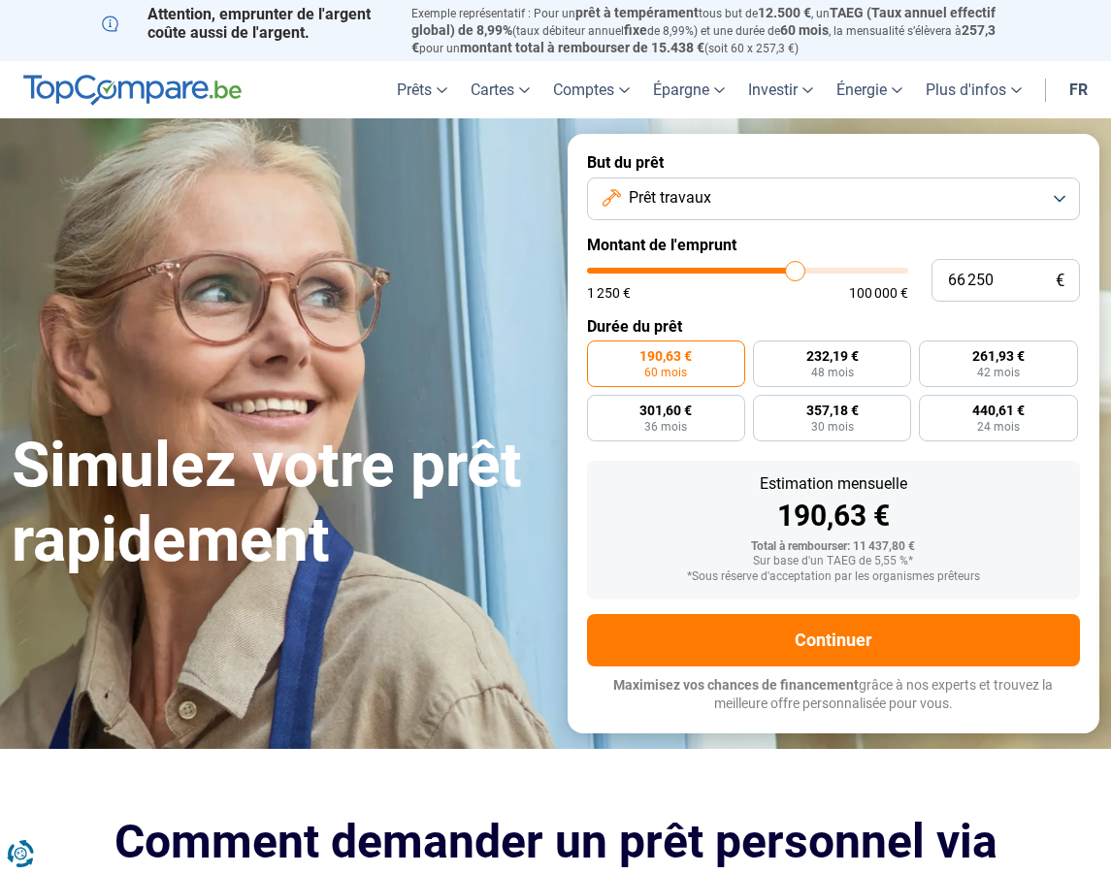
type input "66 500"
type input "66500"
type input "66 750"
type input "66750"
type input "67 000"
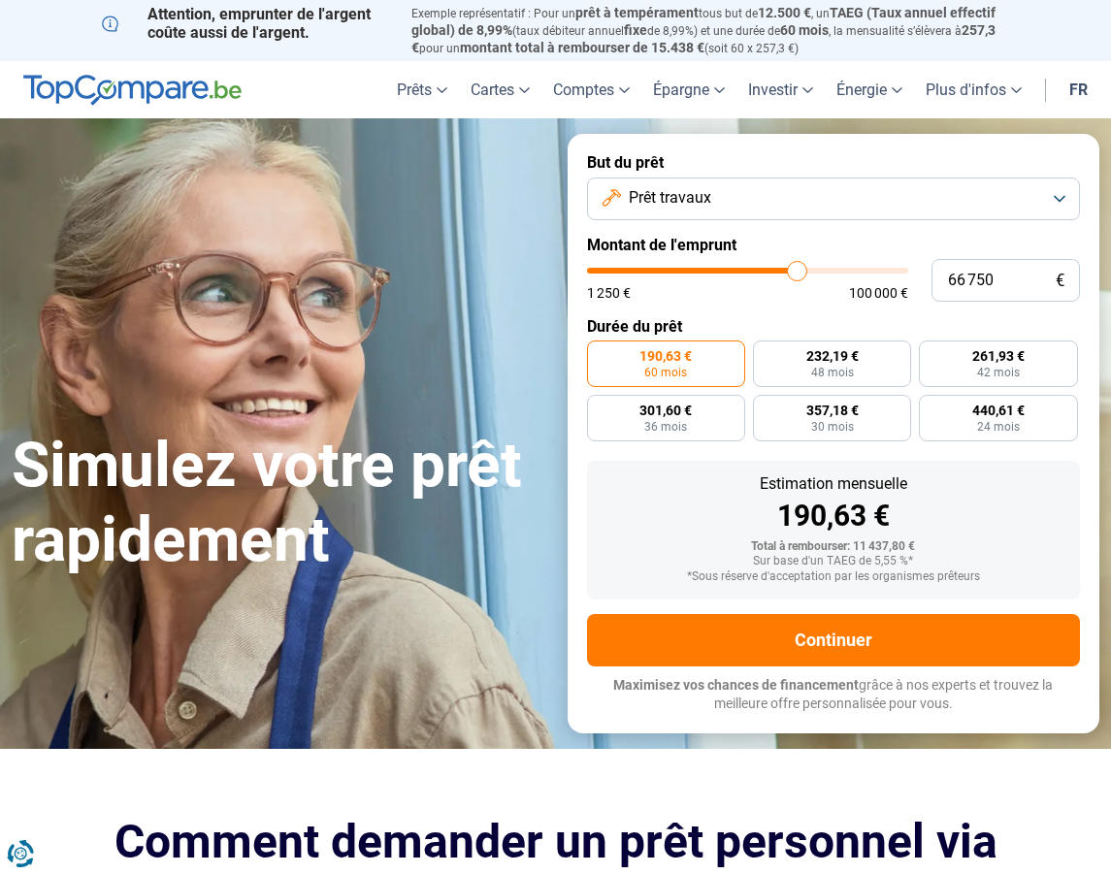
type input "67000"
type input "67 500"
type input "67500"
type input "67 750"
type input "67750"
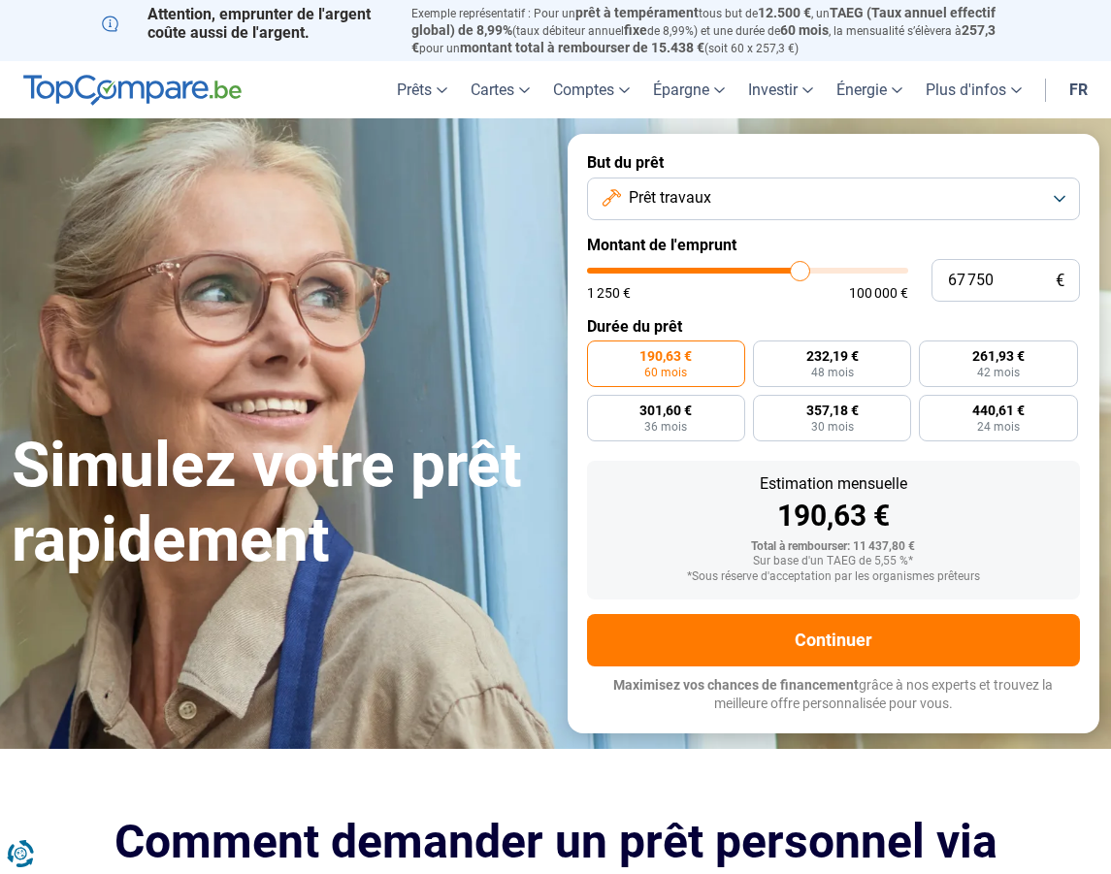
type input "68 250"
type input "68250"
type input "68 750"
type input "68750"
type input "69 000"
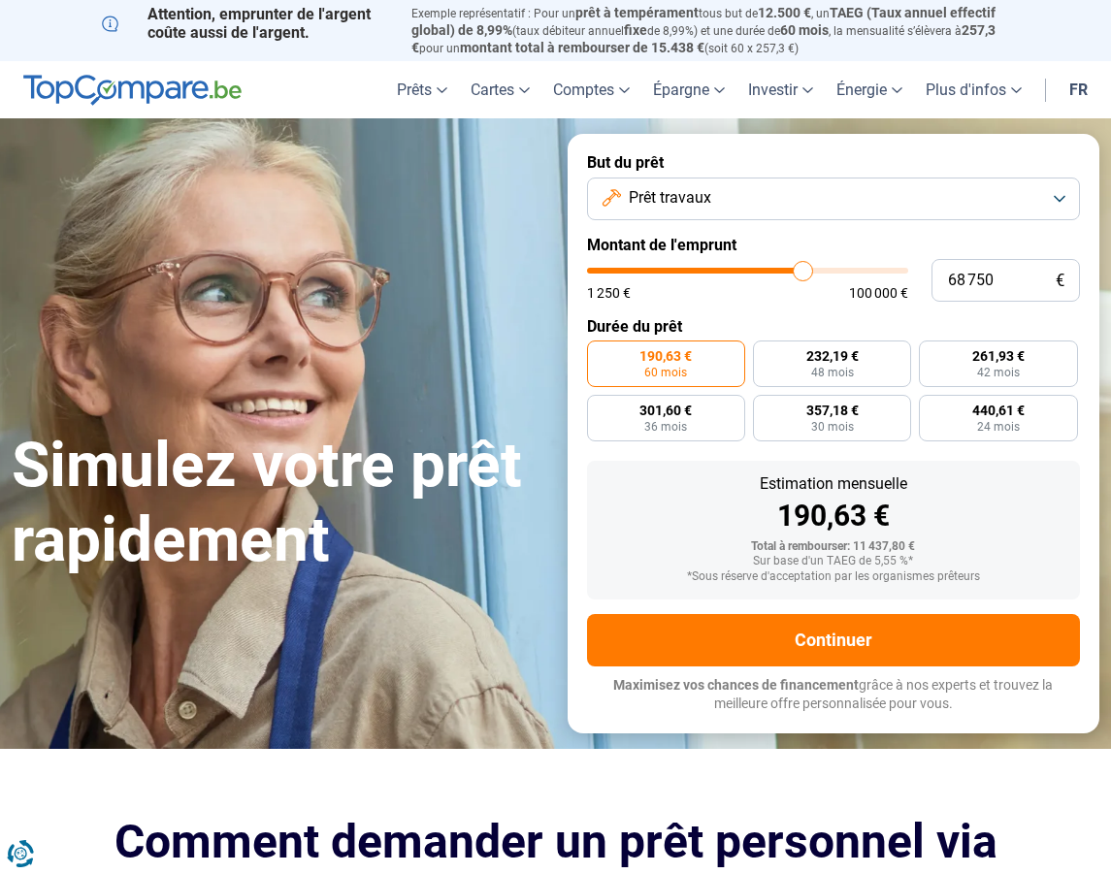
type input "69000"
type input "69 250"
type input "69250"
type input "69 750"
type input "69750"
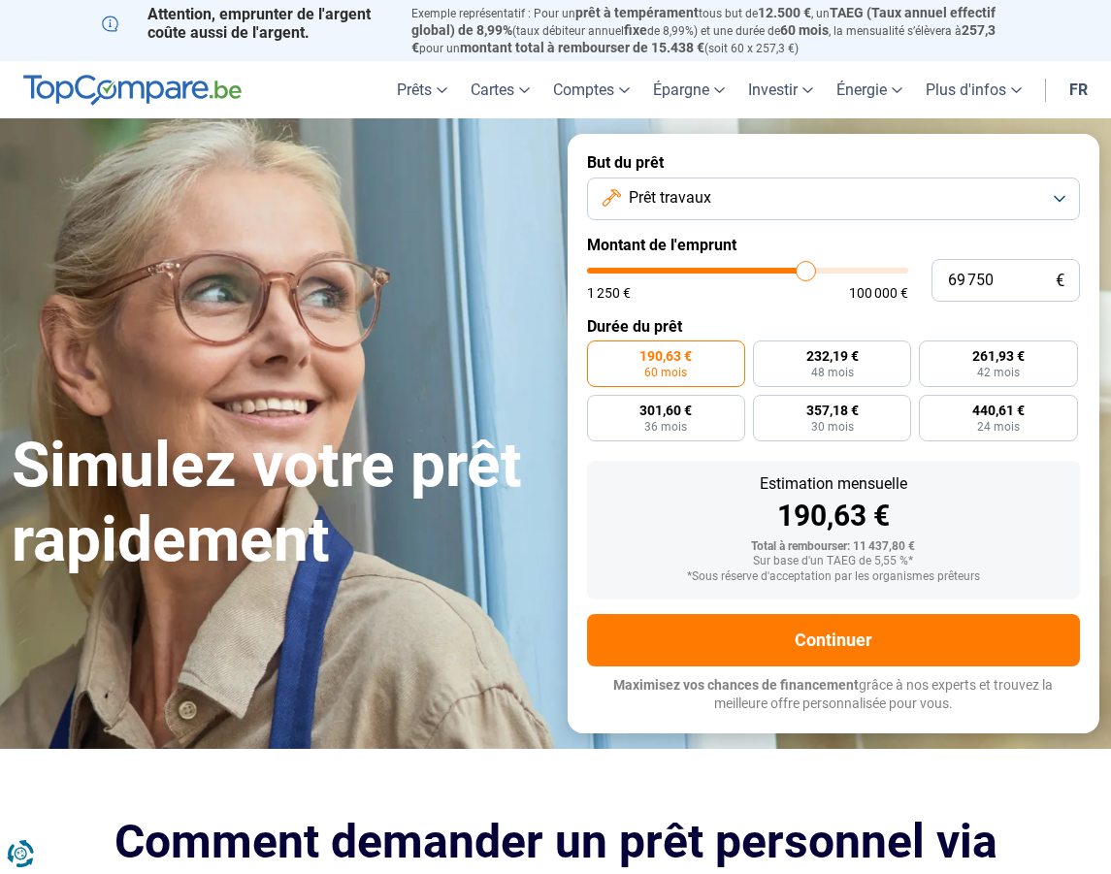
type input "70 000"
type input "70000"
type input "70 250"
type input "70250"
type input "70 500"
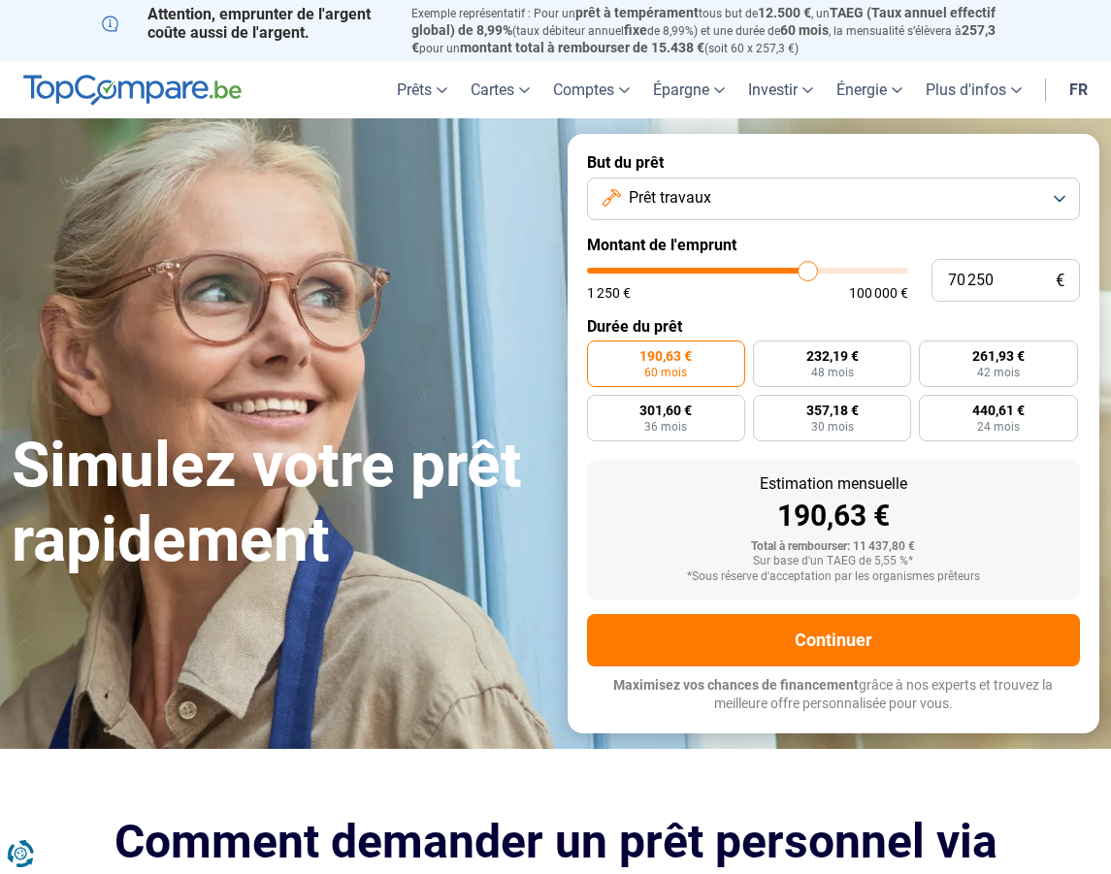
type input "70500"
type input "71 000"
type input "71000"
type input "71 250"
type input "71250"
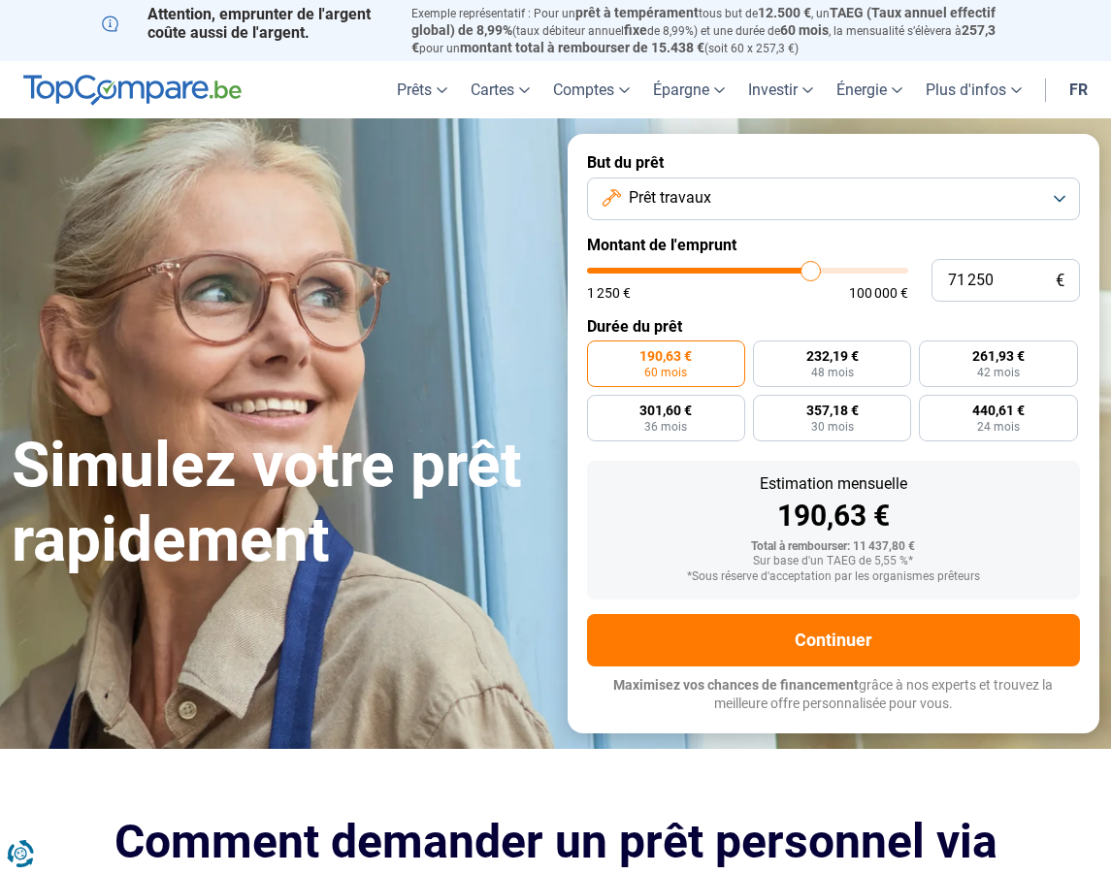
type input "71 500"
type input "71500"
type input "72 000"
type input "72000"
type input "72 250"
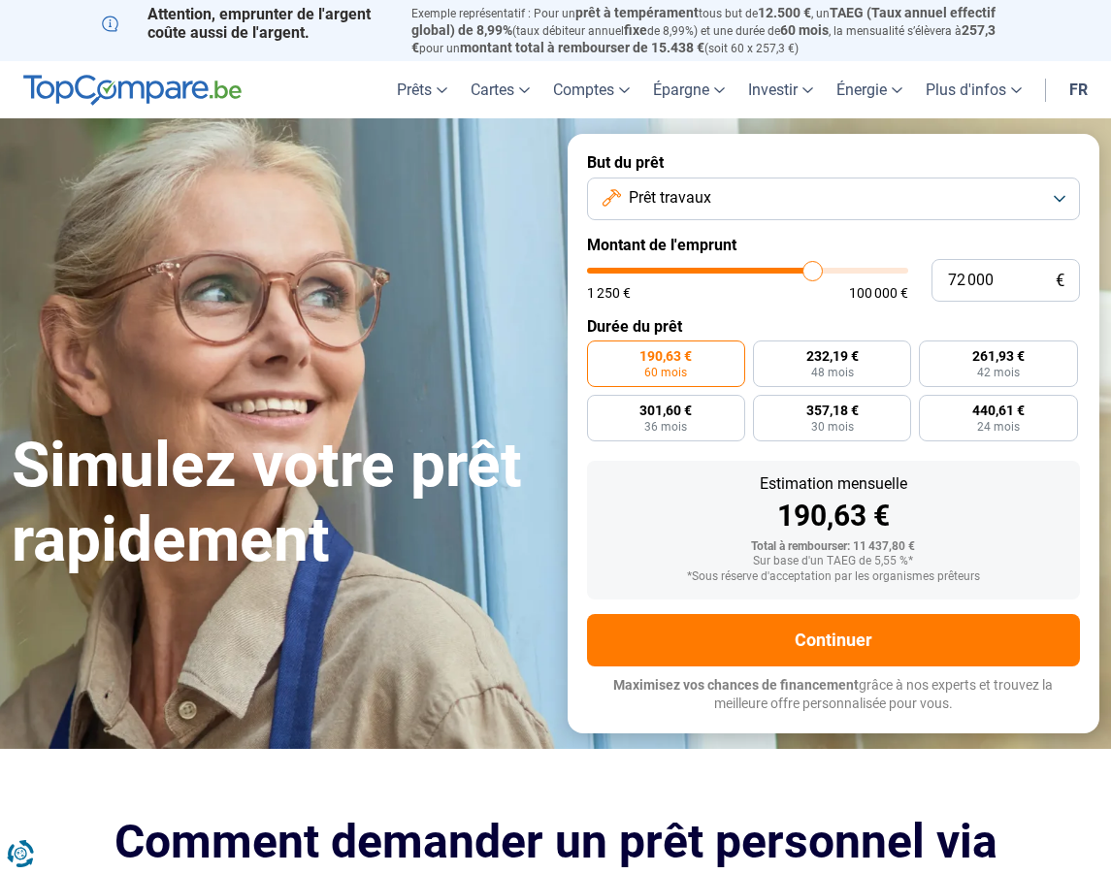
type input "72250"
type input "72 500"
type input "72500"
type input "72 750"
type input "72750"
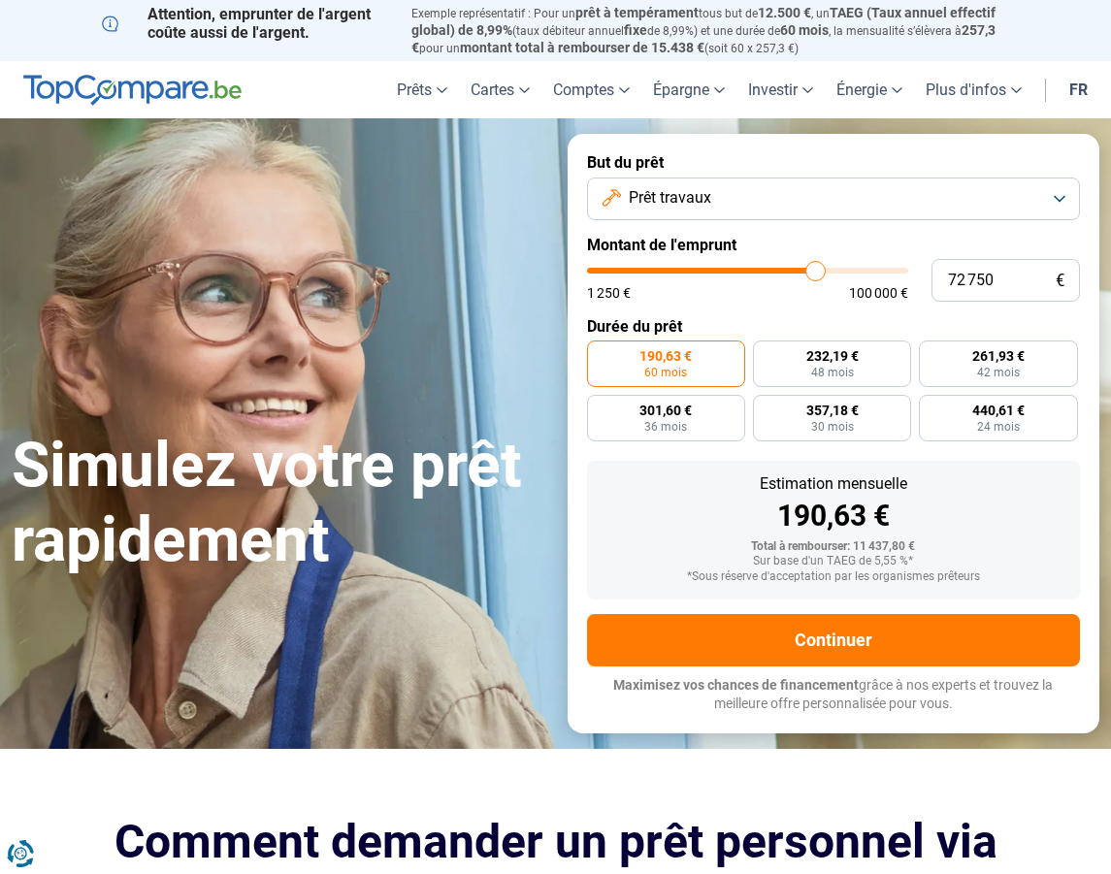
type input "73 250"
type input "73250"
type input "73 500"
type input "73500"
type input "73 750"
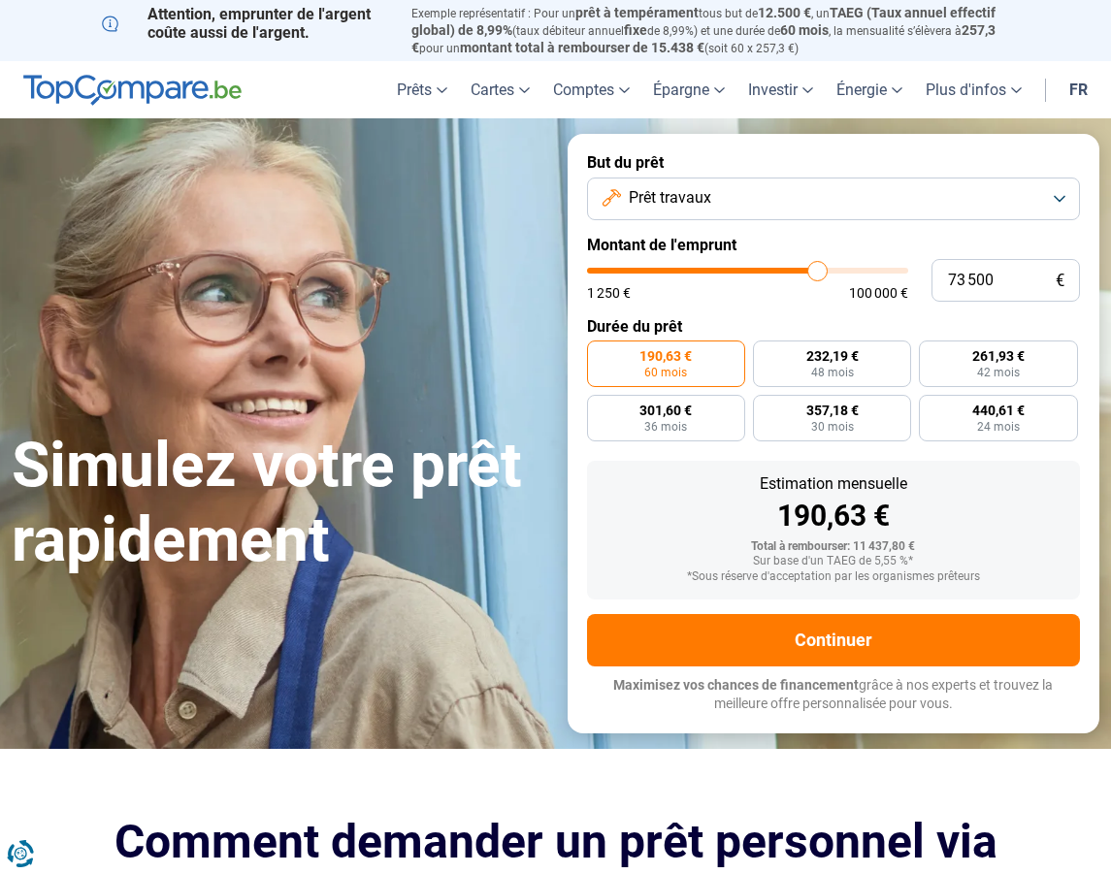
type input "73750"
type input "74 000"
type input "74000"
type input "74 500"
type input "74500"
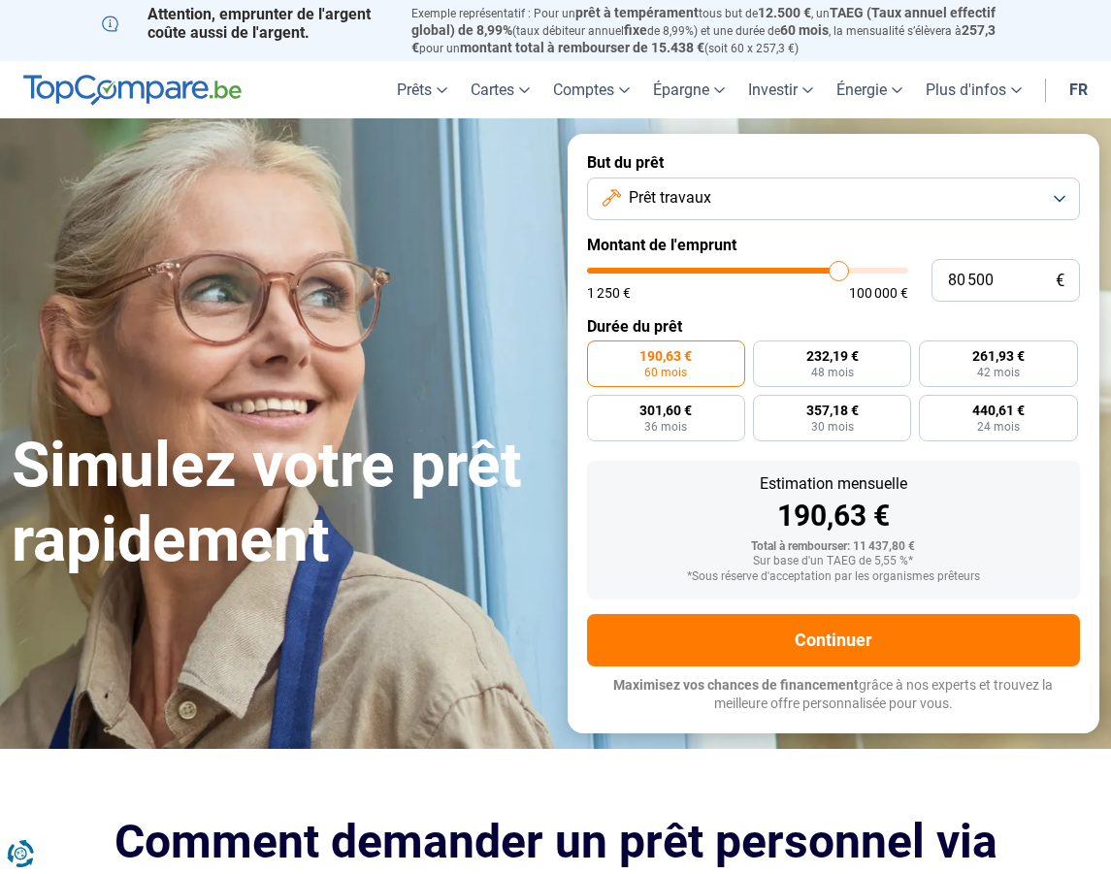
drag, startPoint x: 631, startPoint y: 269, endPoint x: 839, endPoint y: 280, distance: 208.0
click at [839, 274] on input "range" at bounding box center [748, 271] width 322 height 6
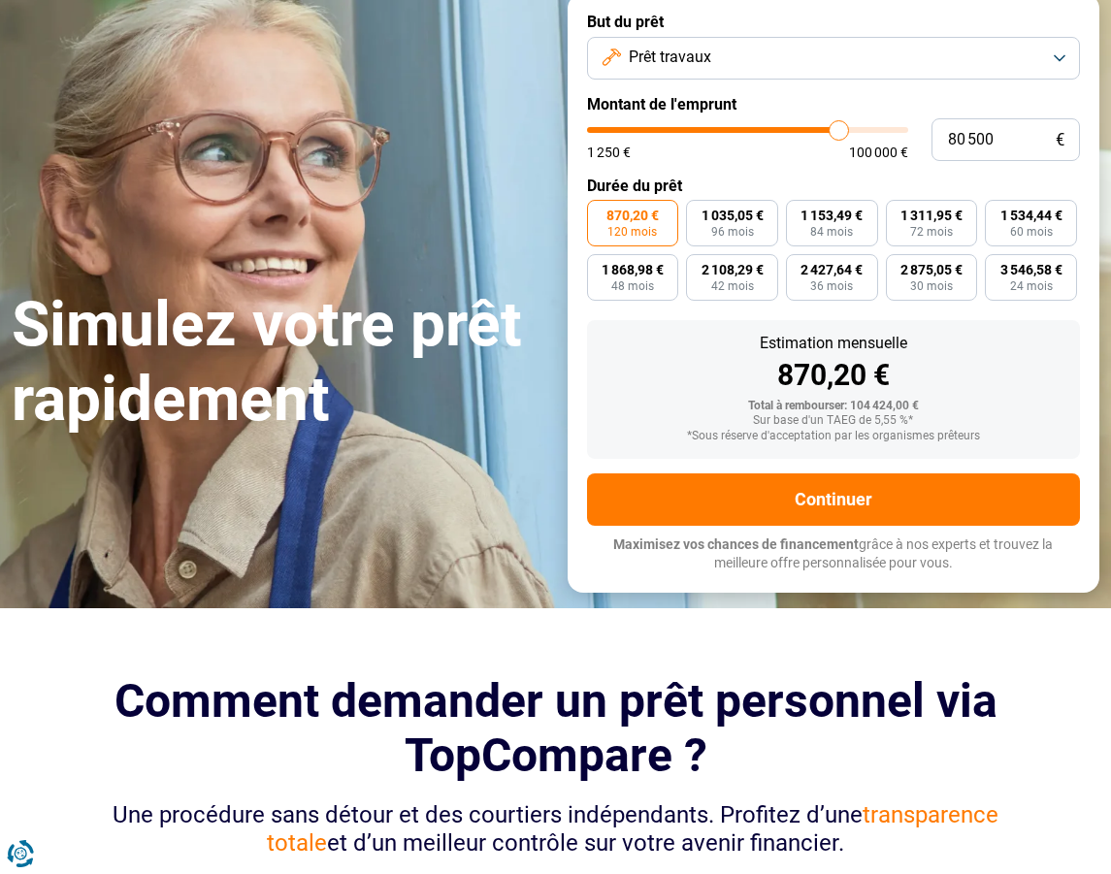
scroll to position [97, 0]
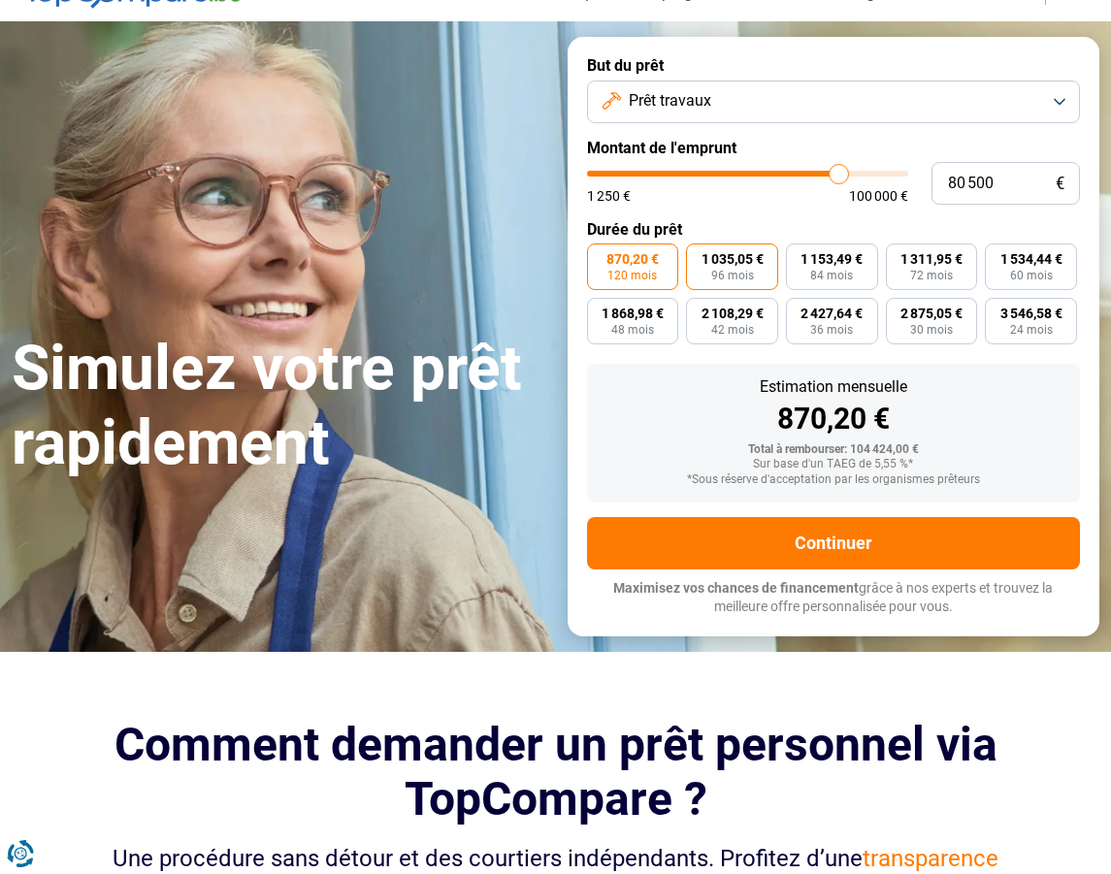
click at [724, 270] on span "96 mois" at bounding box center [732, 276] width 43 height 12
click at [699, 256] on input "1 035,05 € 96 mois" at bounding box center [692, 250] width 13 height 13
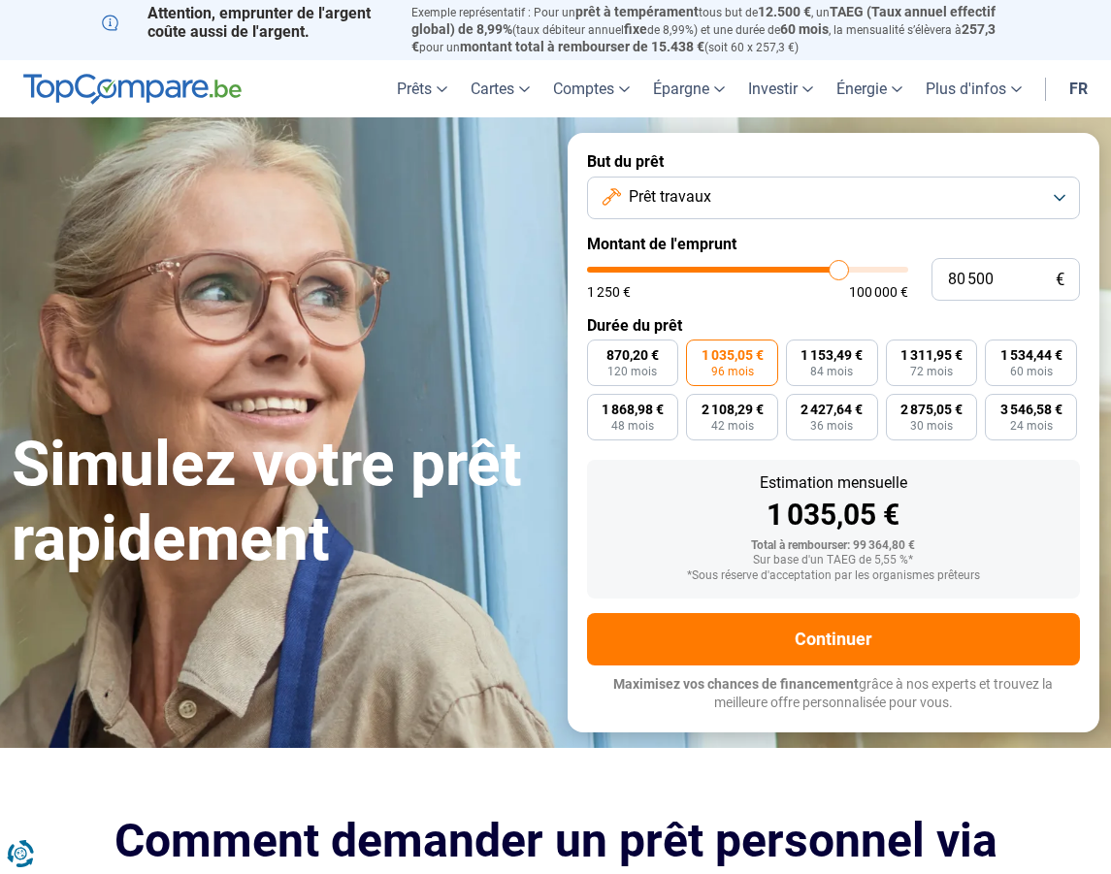
scroll to position [0, 0]
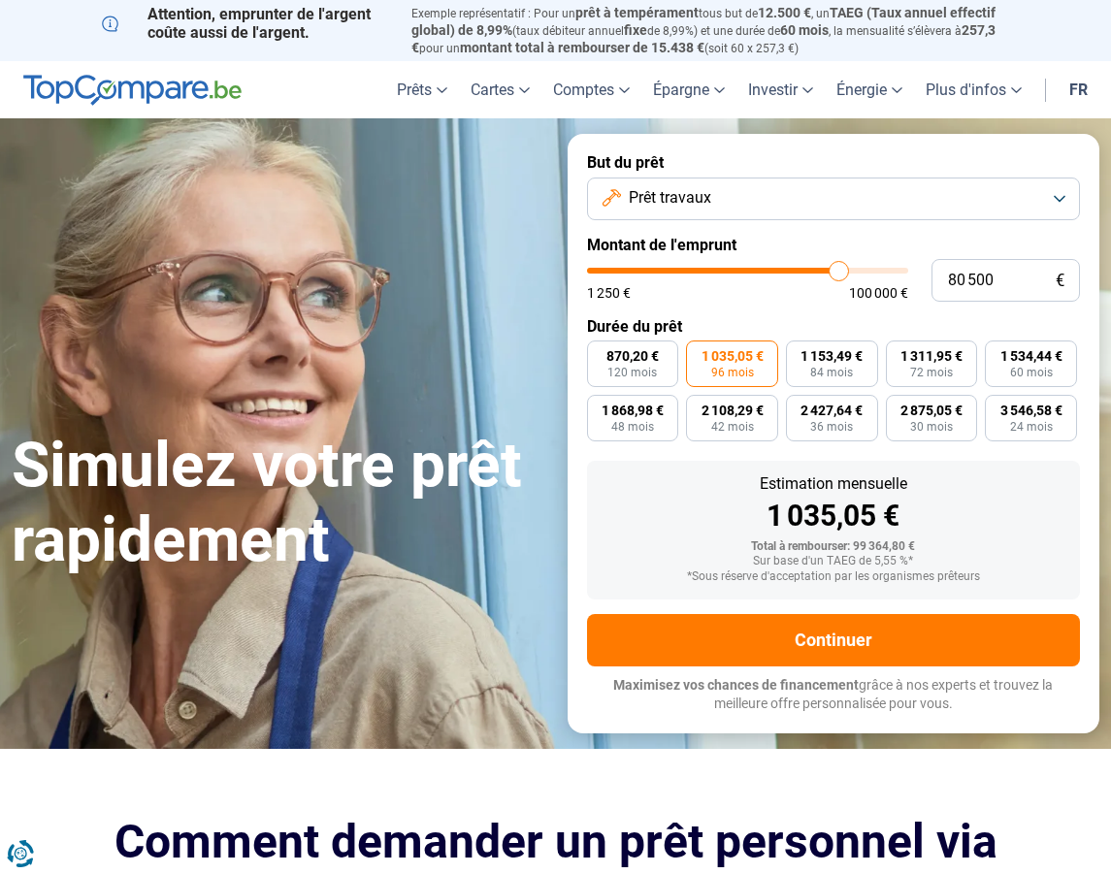
click at [1061, 195] on button "Prêt travaux" at bounding box center [834, 199] width 494 height 43
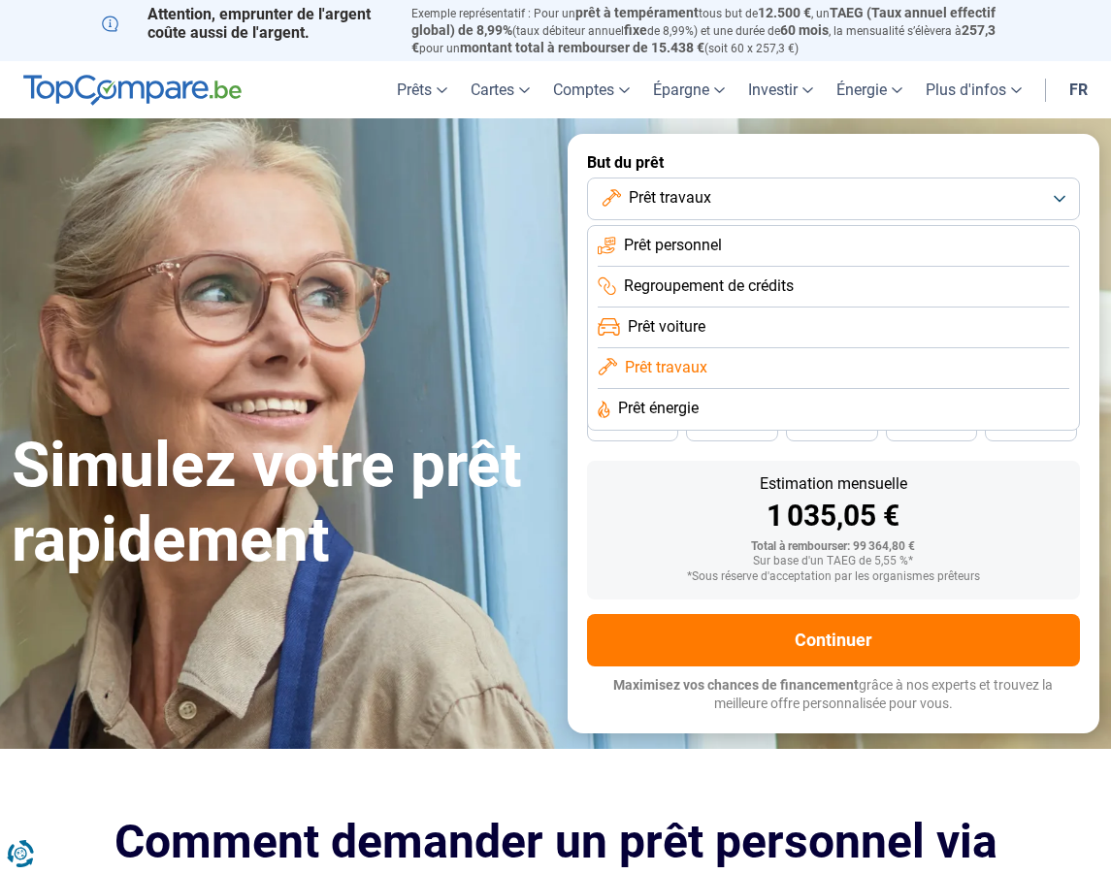
click at [670, 407] on span "Prêt énergie" at bounding box center [658, 408] width 81 height 21
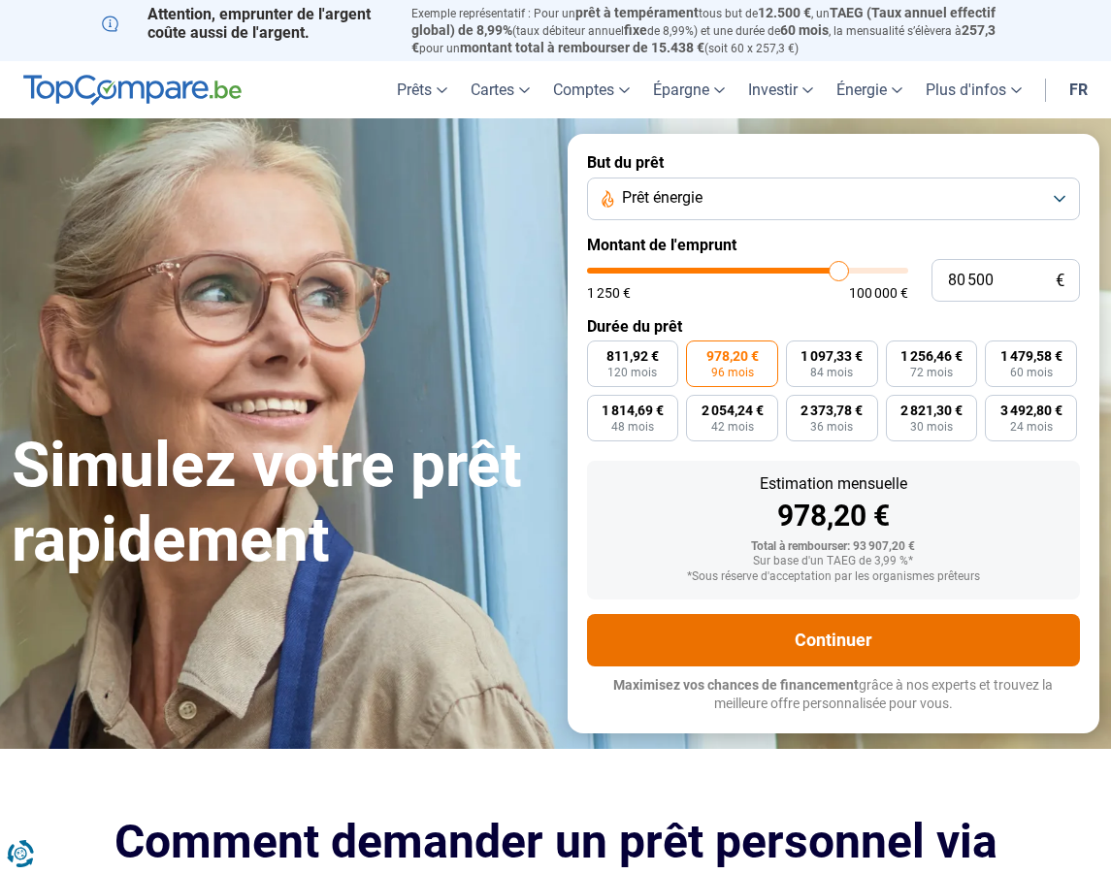
click at [849, 630] on button "Continuer" at bounding box center [834, 640] width 494 height 52
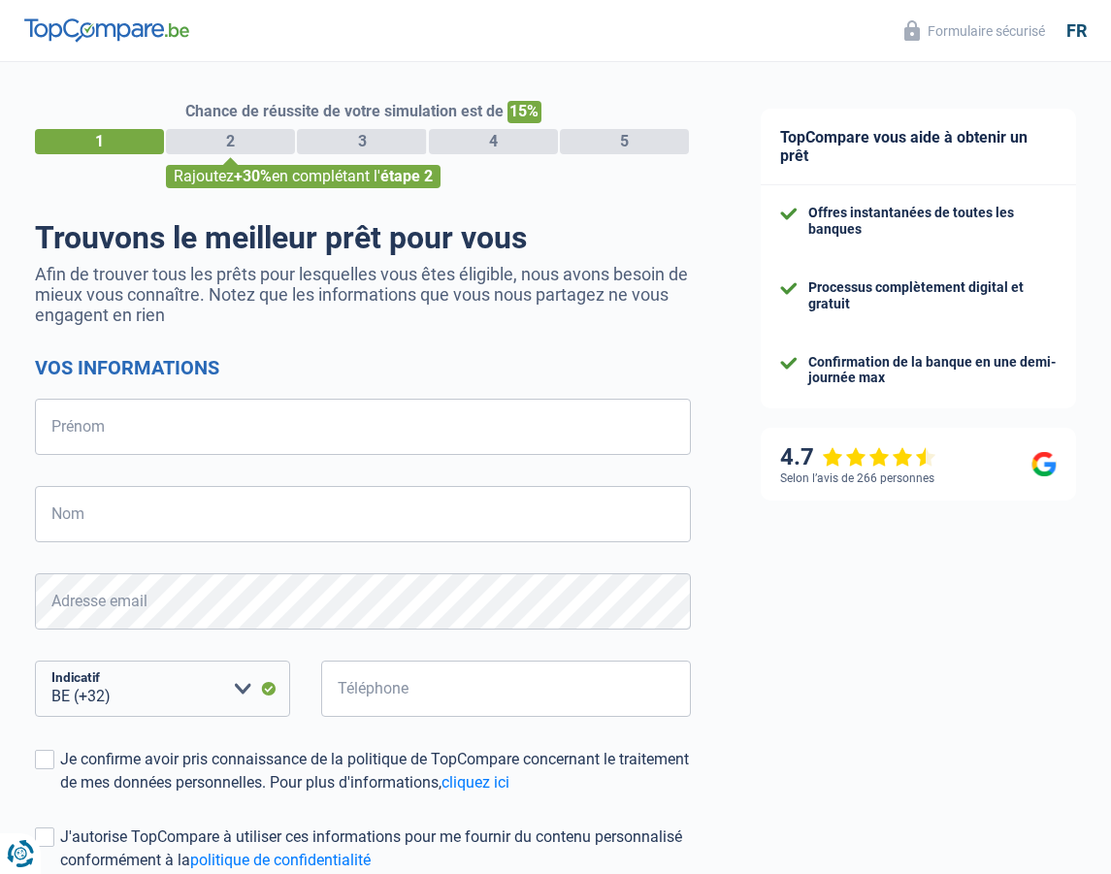
select select "32"
